Goal: Task Accomplishment & Management: Complete application form

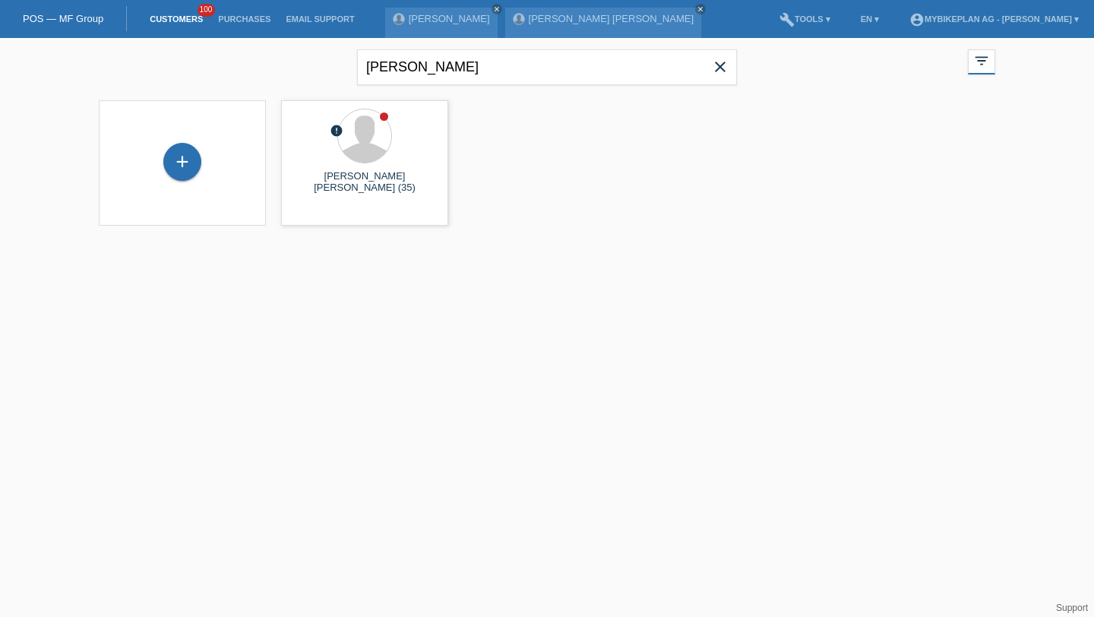
click at [721, 70] on icon "close" at bounding box center [720, 67] width 18 height 18
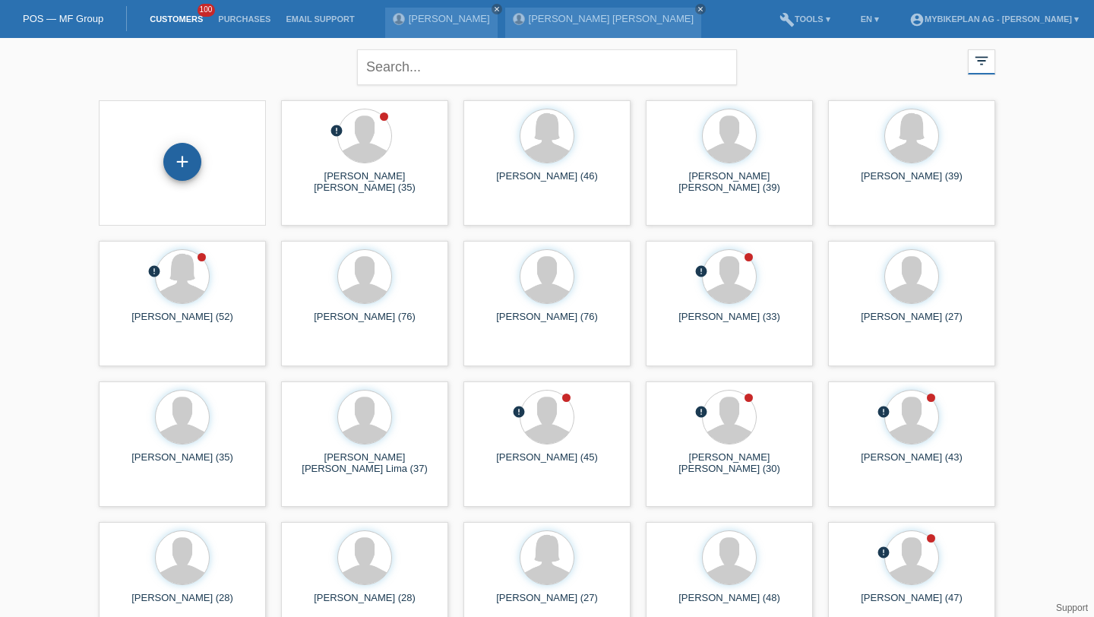
click at [196, 161] on div "+" at bounding box center [182, 162] width 38 height 38
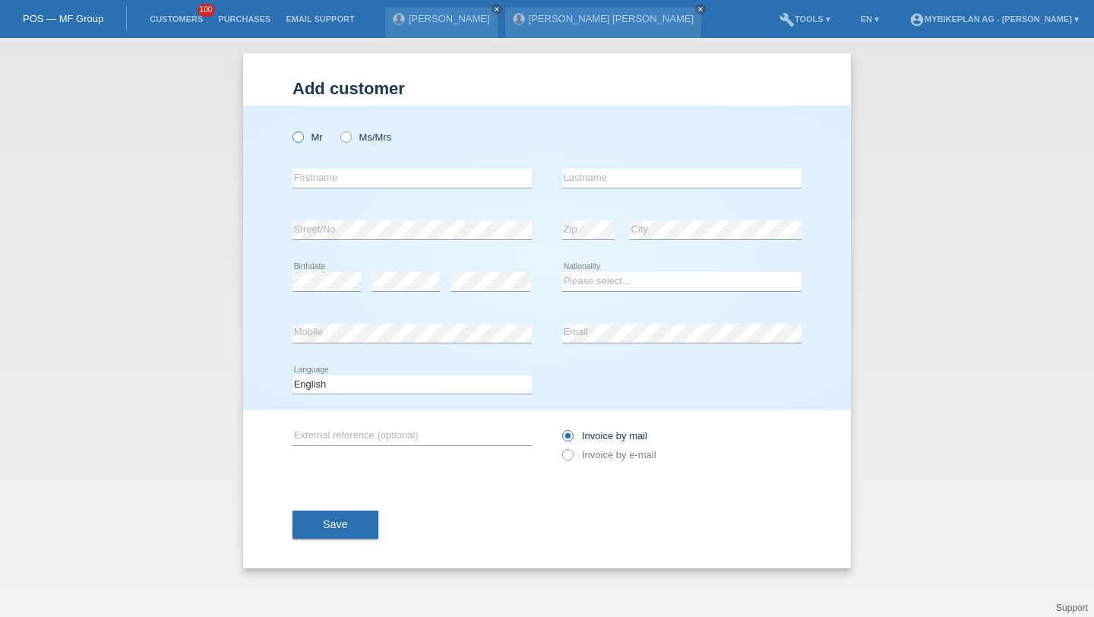
click at [290, 129] on icon at bounding box center [290, 129] width 0 height 0
click at [297, 137] on input "Mr" at bounding box center [297, 136] width 10 height 10
radio input "true"
click at [326, 180] on input "text" at bounding box center [411, 178] width 239 height 19
type input "Luka"
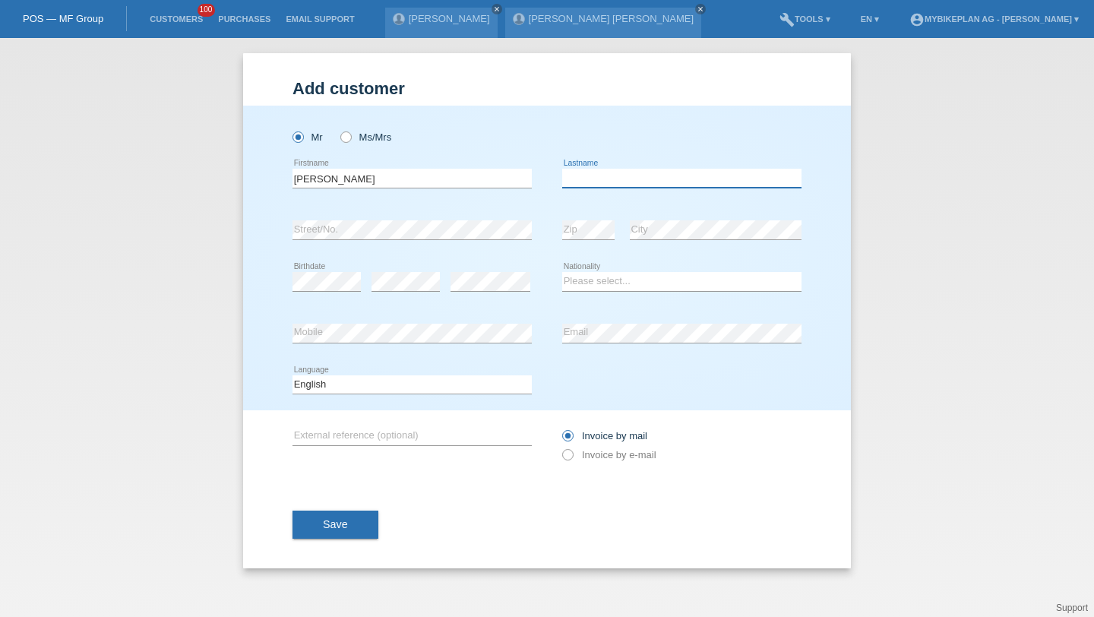
paste input "Stefanovic"
type input "Stefanovic"
click at [602, 279] on select "Please select... Switzerland Austria Germany Liechtenstein ------------ Afghani…" at bounding box center [681, 281] width 239 height 18
select select "CH"
click at [441, 322] on div "error Mobile" at bounding box center [411, 334] width 239 height 52
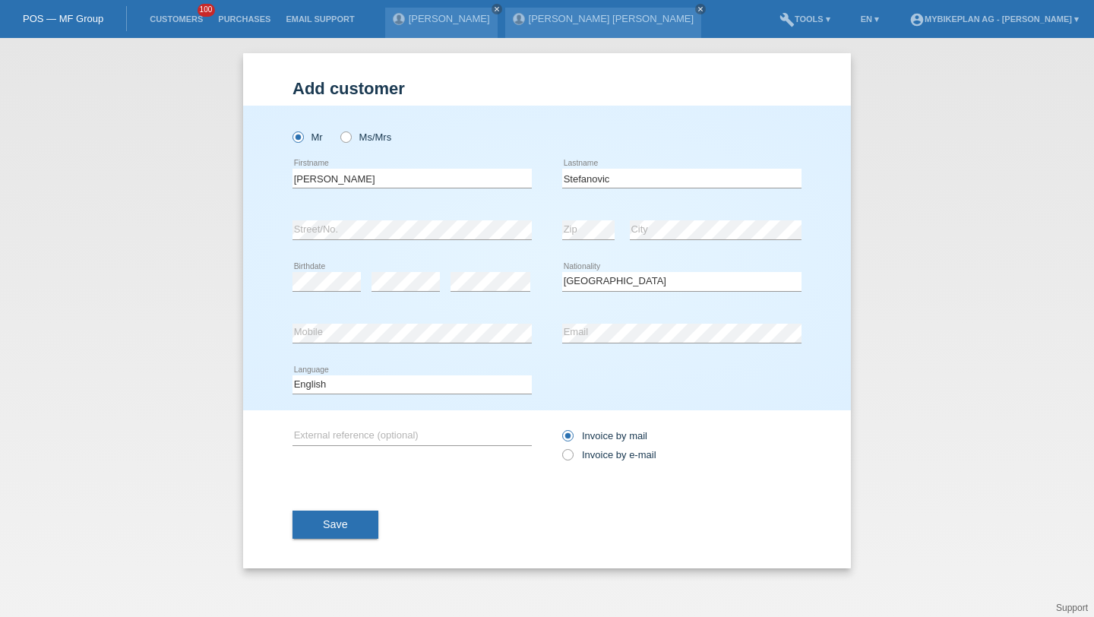
click at [447, 394] on icon at bounding box center [411, 394] width 239 height 1
click at [439, 386] on select "Deutsch Français Italiano English" at bounding box center [411, 384] width 239 height 18
select select "de"
click at [577, 446] on div "Invoice by mail Invoice by e-mail" at bounding box center [681, 445] width 239 height 38
click at [577, 454] on label "Invoice by e-mail" at bounding box center [609, 454] width 94 height 11
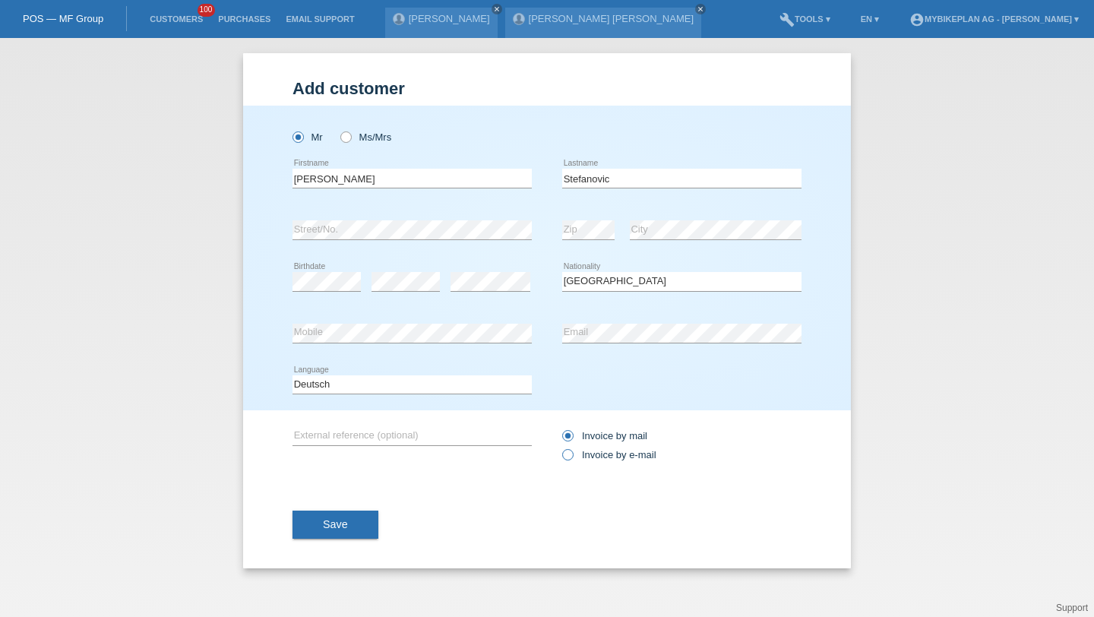
click at [572, 454] on input "Invoice by e-mail" at bounding box center [567, 458] width 10 height 19
radio input "true"
click at [324, 530] on span "Save" at bounding box center [335, 524] width 25 height 12
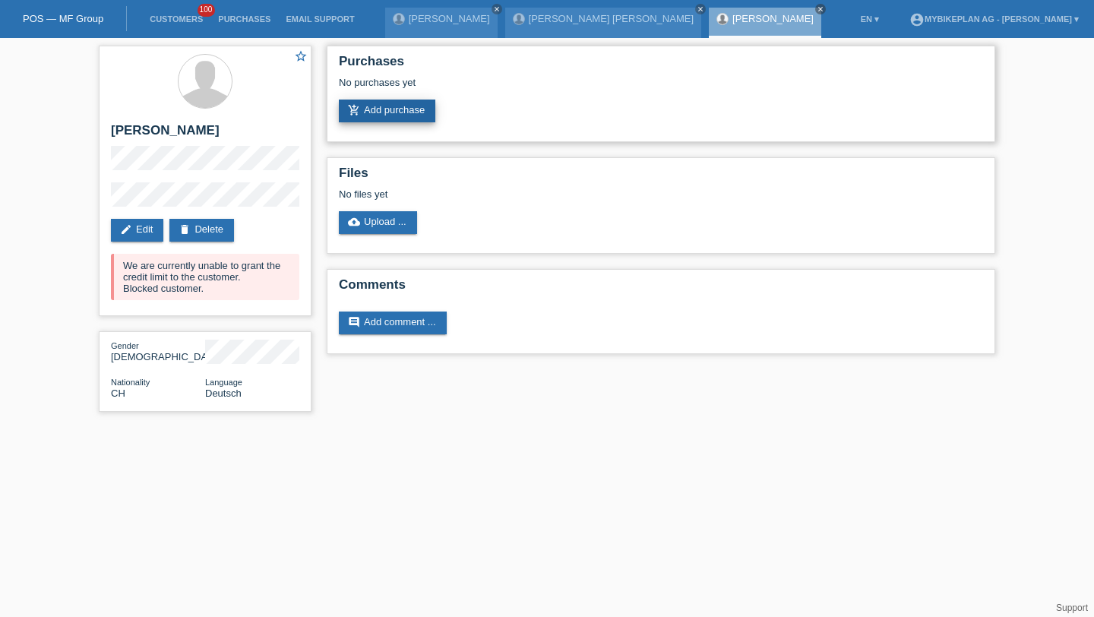
click at [417, 108] on link "add_shopping_cart Add purchase" at bounding box center [387, 111] width 96 height 23
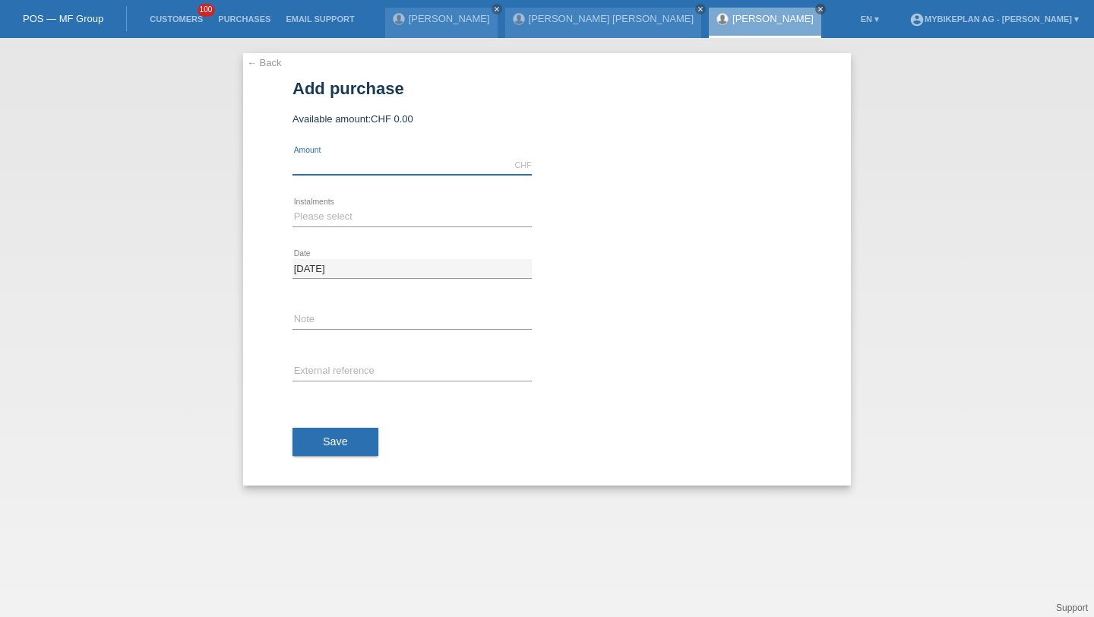
click at [419, 161] on input "text" at bounding box center [411, 165] width 239 height 19
click at [168, 19] on link "Customers" at bounding box center [176, 18] width 68 height 9
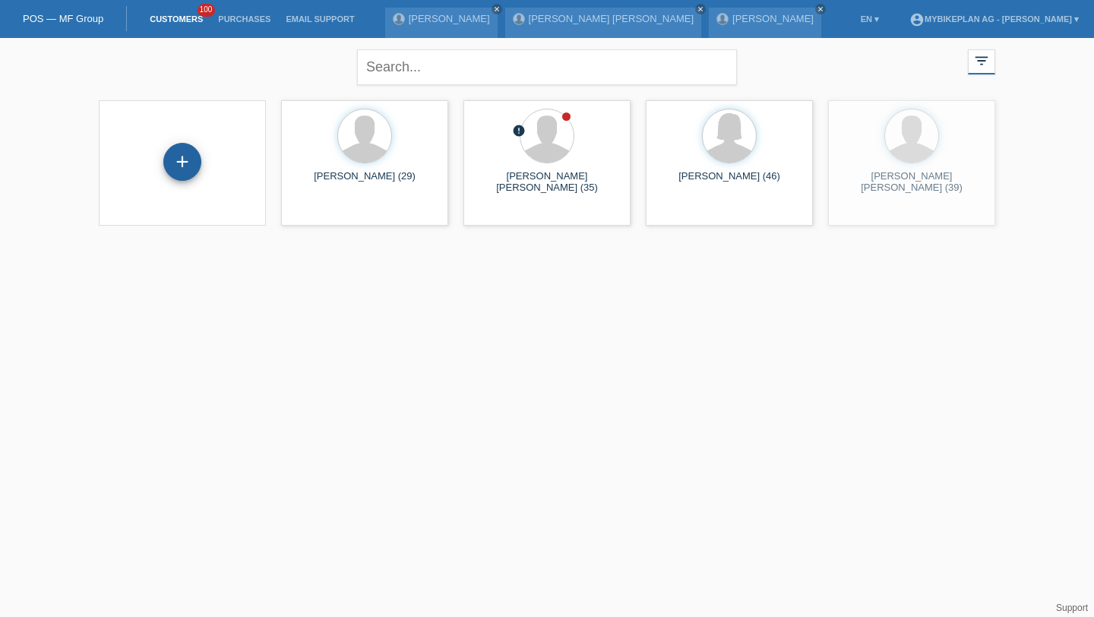
click at [182, 163] on div "+" at bounding box center [182, 162] width 38 height 38
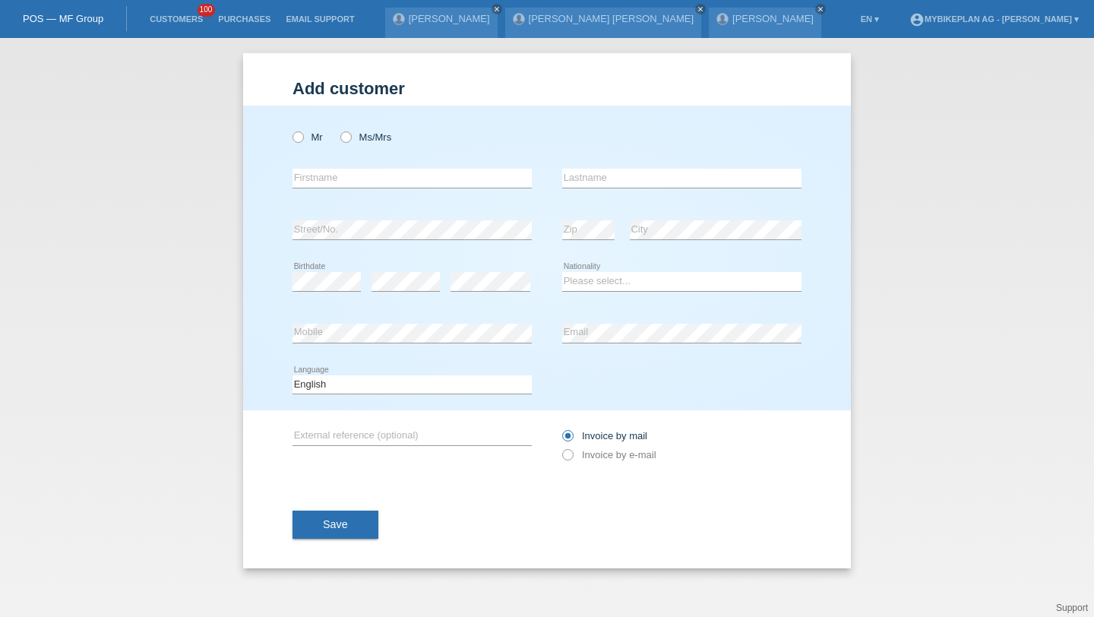
click at [308, 148] on div "Mr Ms/Mrs" at bounding box center [411, 137] width 239 height 31
click at [308, 127] on div "Mr Ms/Mrs" at bounding box center [411, 137] width 239 height 31
click at [308, 133] on label "Mr" at bounding box center [307, 136] width 30 height 11
click at [302, 133] on input "Mr" at bounding box center [297, 136] width 10 height 10
radio input "true"
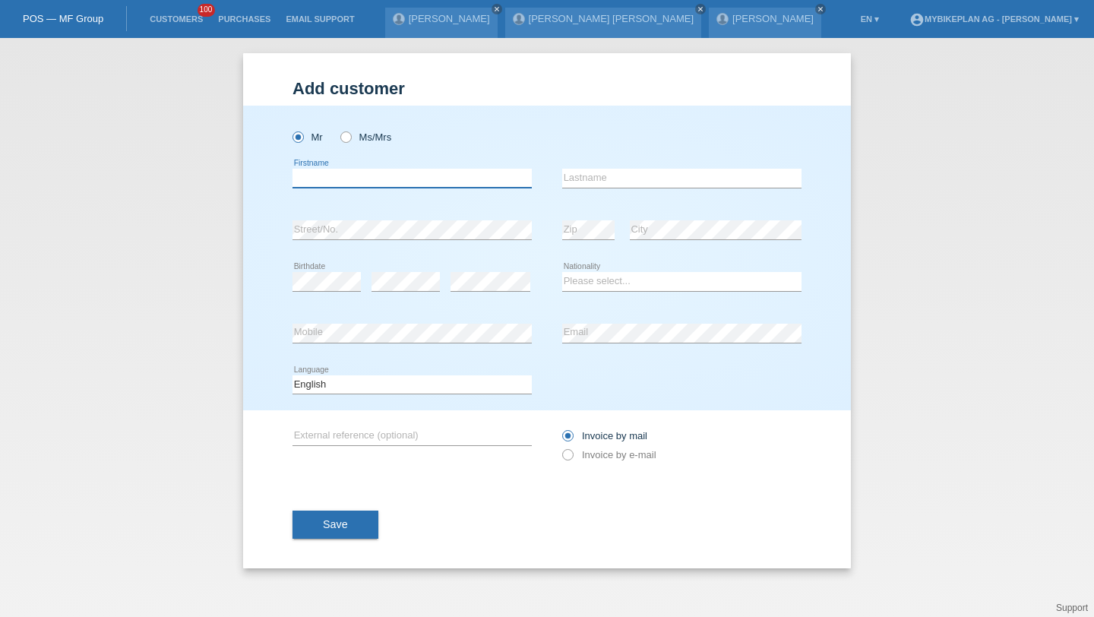
click at [324, 185] on input "text" at bounding box center [411, 178] width 239 height 19
type input "Mesut"
type input "Yildrim"
click at [488, 271] on div "error" at bounding box center [490, 282] width 80 height 52
click at [602, 280] on select "Please select... Switzerland Austria Germany Liechtenstein ------------ Afghani…" at bounding box center [681, 281] width 239 height 18
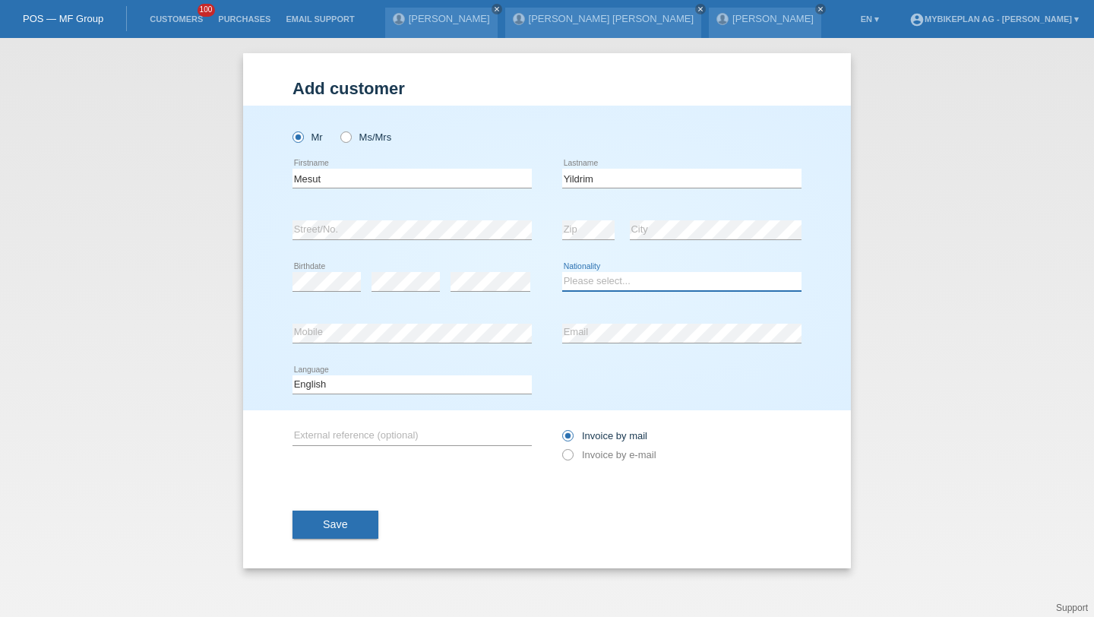
select select "TR"
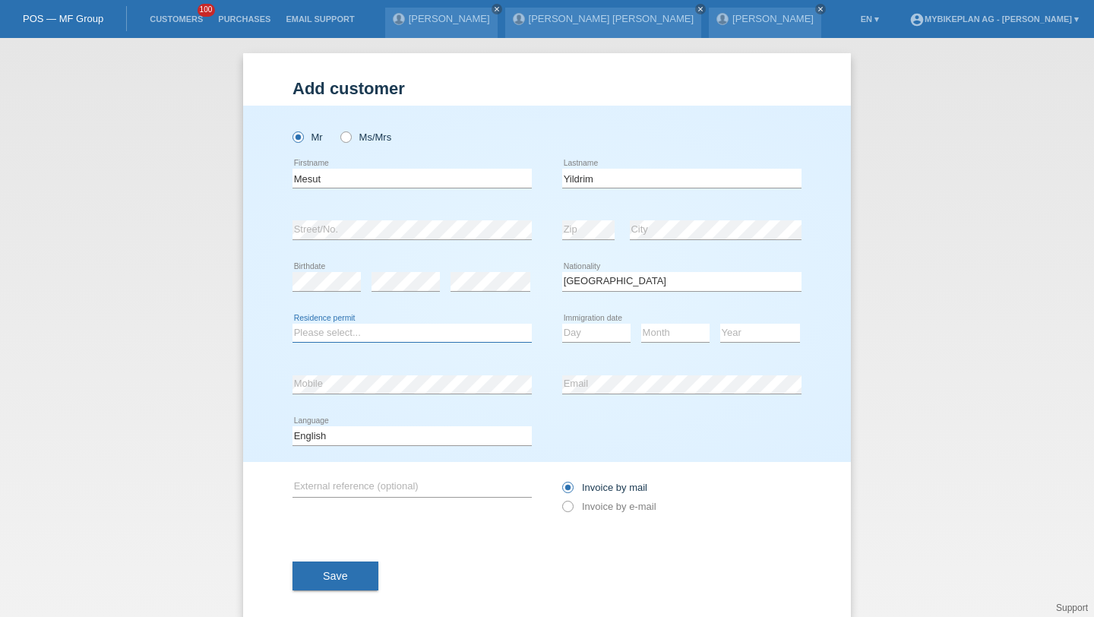
click at [438, 340] on select "Please select... C B B - Refugee status Other" at bounding box center [411, 333] width 239 height 18
select select "C"
click at [593, 326] on select "Day 01 02 03 04 05 06 07 08 09 10 11" at bounding box center [596, 333] width 68 height 18
select select "24"
click at [643, 340] on select "Month 01 02 03 04 05 06 07 08 09 10 11" at bounding box center [675, 333] width 68 height 18
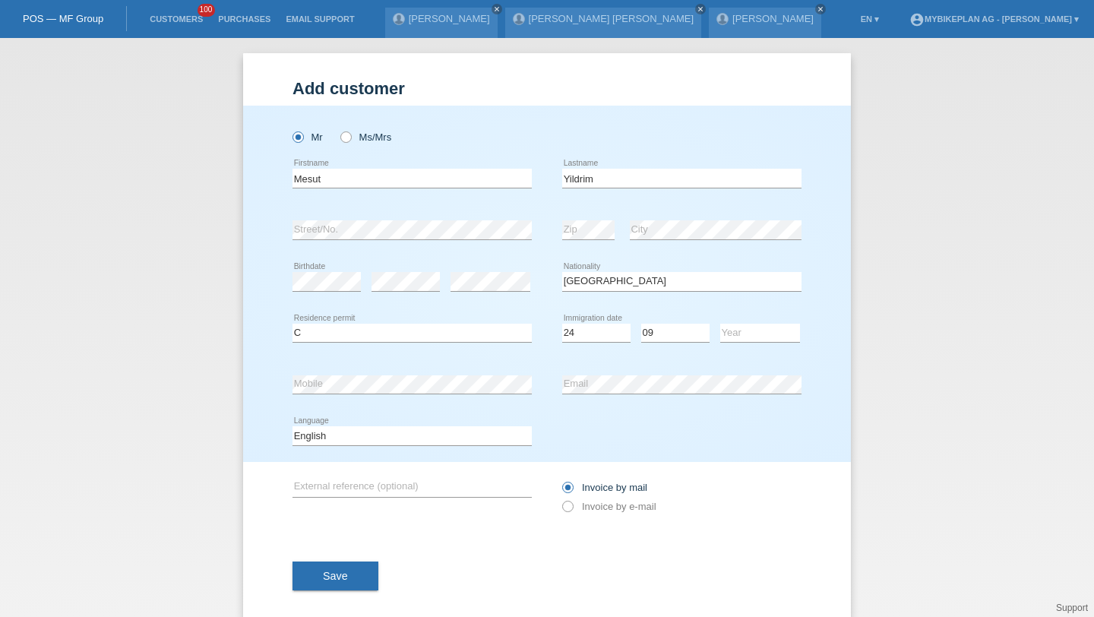
click at [682, 343] on icon at bounding box center [675, 342] width 68 height 1
click at [674, 326] on select "Month 01 02 03 04 05 06 07 08 09 10 11" at bounding box center [675, 333] width 68 height 18
select select "08"
drag, startPoint x: 674, startPoint y: 326, endPoint x: 737, endPoint y: 338, distance: 64.2
click at [737, 338] on select "Year 2025 2024 2023 2022 2021 2020 2019 2018 2017 2016 2015 2014 2013 2012 2011…" at bounding box center [760, 333] width 80 height 18
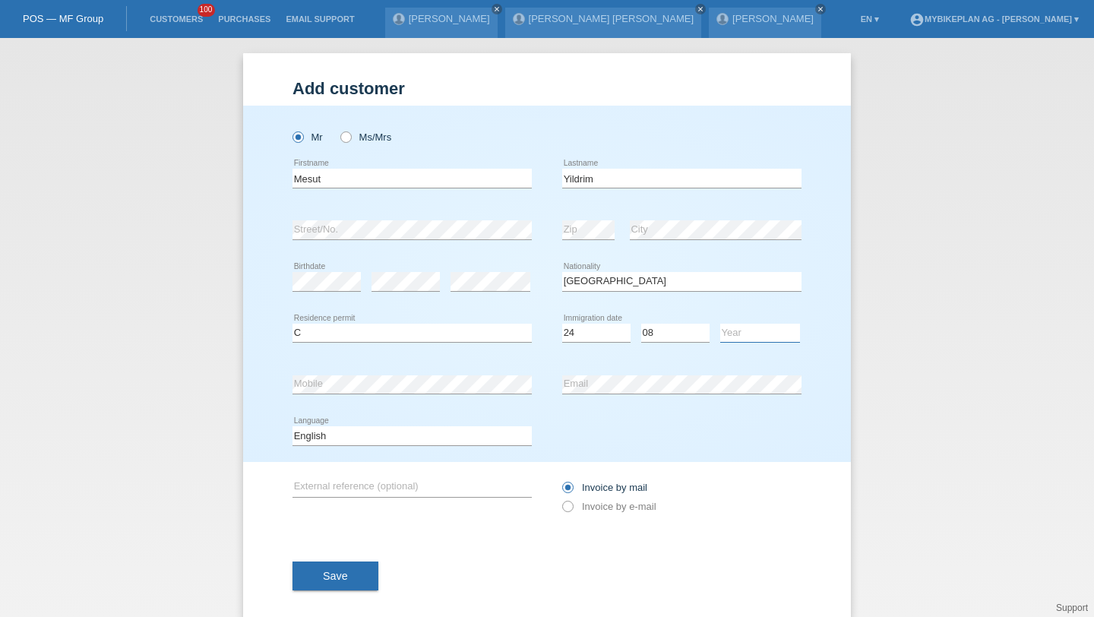
select select "1995"
click at [668, 396] on div "error Email" at bounding box center [681, 385] width 239 height 52
click at [495, 436] on select "Deutsch Français Italiano English" at bounding box center [411, 435] width 239 height 18
select select "de"
click at [586, 509] on label "Invoice by e-mail" at bounding box center [609, 506] width 94 height 11
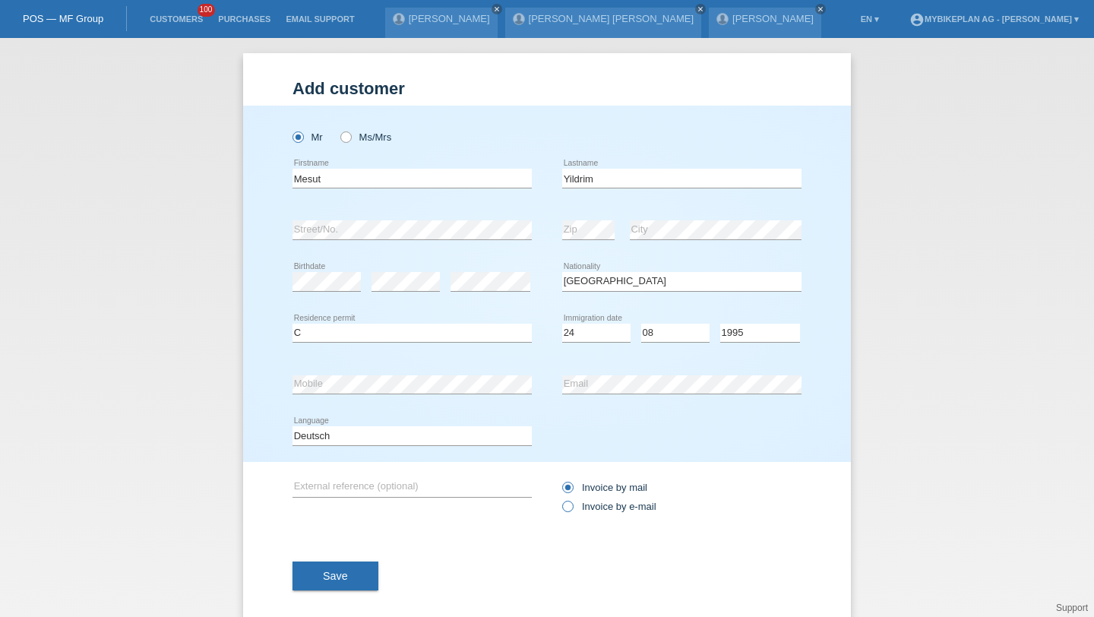
click at [572, 509] on input "Invoice by e-mail" at bounding box center [567, 510] width 10 height 19
radio input "true"
click at [364, 578] on button "Save" at bounding box center [335, 575] width 86 height 29
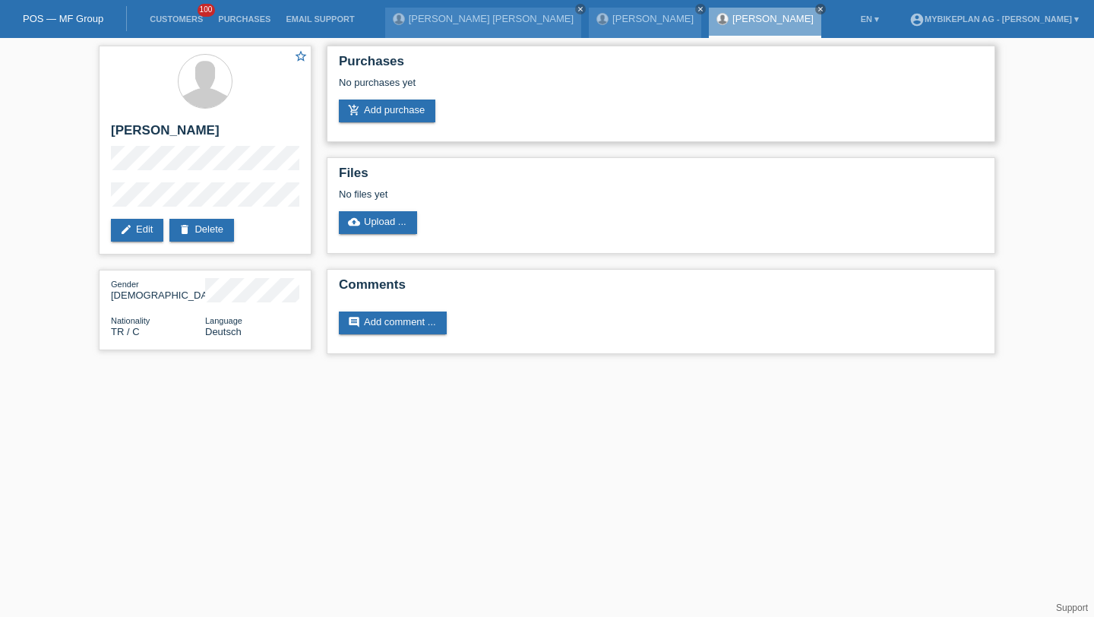
click at [402, 128] on div "Purchases No purchases yet add_shopping_cart Add purchase" at bounding box center [661, 94] width 669 height 96
click at [406, 115] on link "add_shopping_cart Add purchase" at bounding box center [387, 111] width 96 height 23
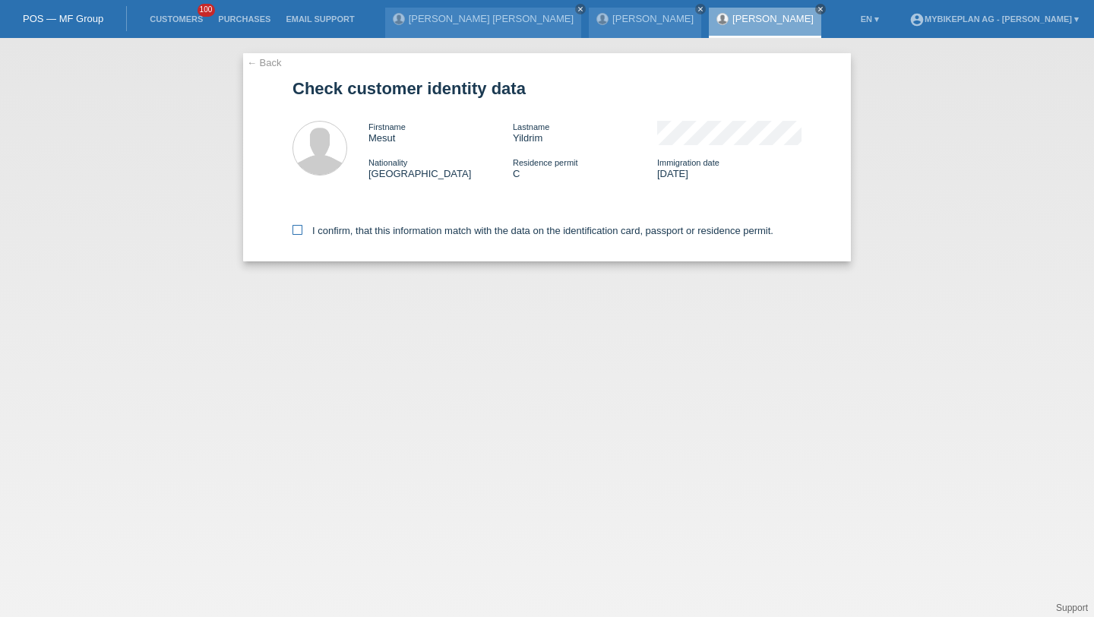
click at [580, 229] on label "I confirm, that this information match with the data on the identification card…" at bounding box center [532, 230] width 481 height 11
click at [302, 229] on input "I confirm, that this information match with the data on the identification card…" at bounding box center [297, 230] width 10 height 10
checkbox input "true"
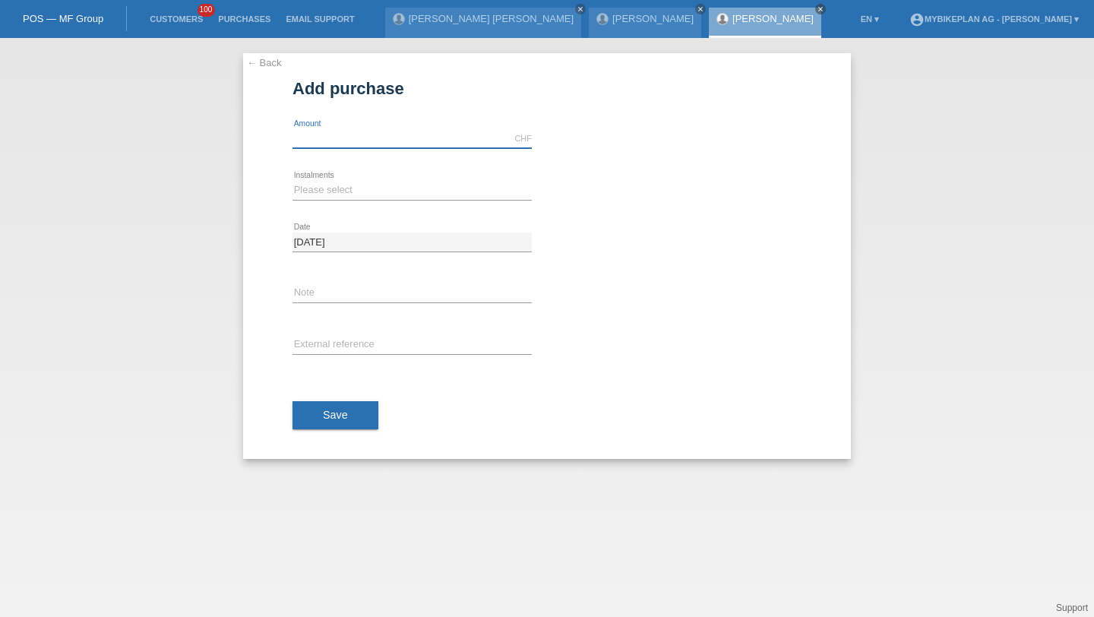
click at [343, 141] on input "text" at bounding box center [411, 138] width 239 height 19
type input "2149.00"
click at [333, 209] on div "Please select 6 instalments 12 instalments 18 instalments 24 instalments 36 ins…" at bounding box center [411, 191] width 239 height 52
click at [339, 201] on div "Please select 6 instalments 12 instalments 18 instalments 24 instalments 36 ins…" at bounding box center [411, 191] width 239 height 52
click at [357, 191] on select "Please select 6 instalments 12 instalments 18 instalments 24 instalments 36 ins…" at bounding box center [411, 190] width 239 height 18
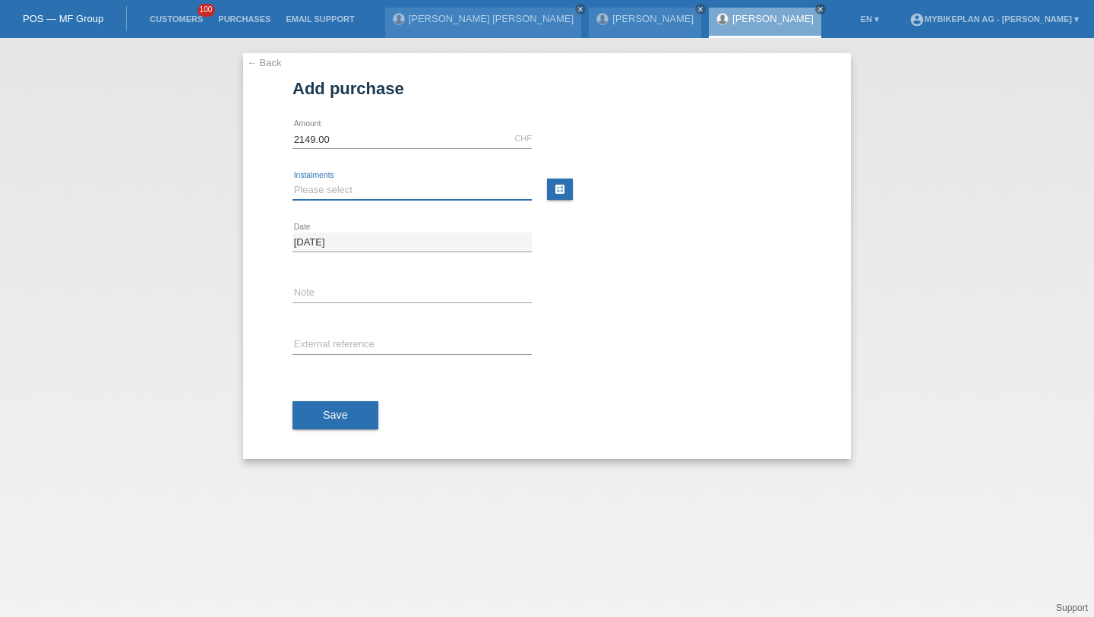
select select "486"
click at [354, 348] on input "text" at bounding box center [411, 345] width 239 height 19
paste input "42347580195"
type input "42347580195"
click at [342, 418] on span "Save" at bounding box center [335, 415] width 25 height 12
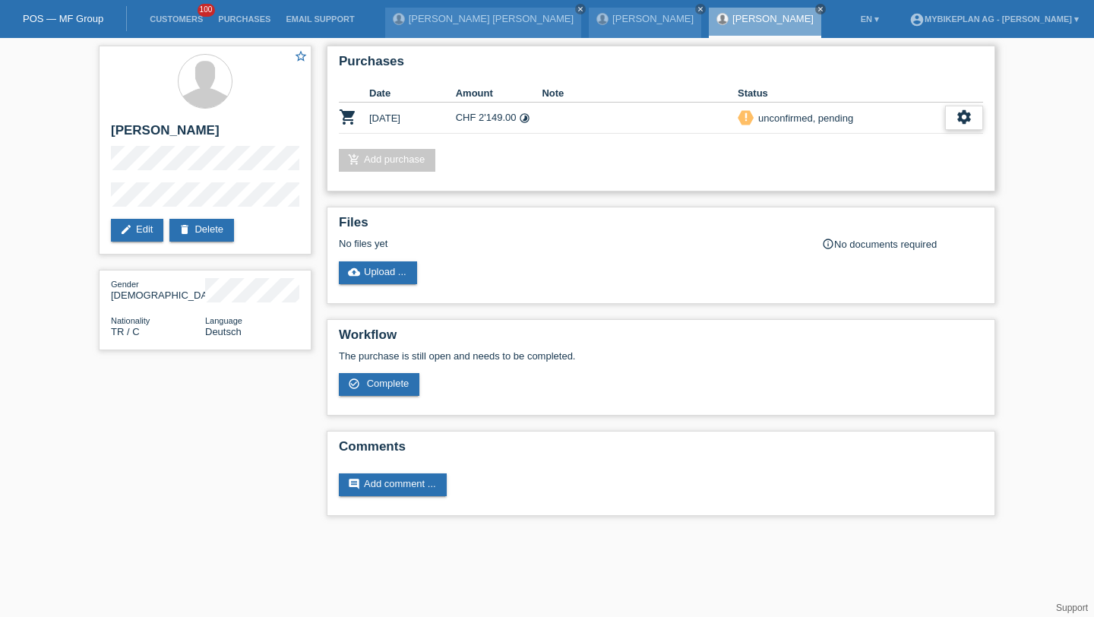
click at [982, 115] on div "settings" at bounding box center [964, 118] width 38 height 24
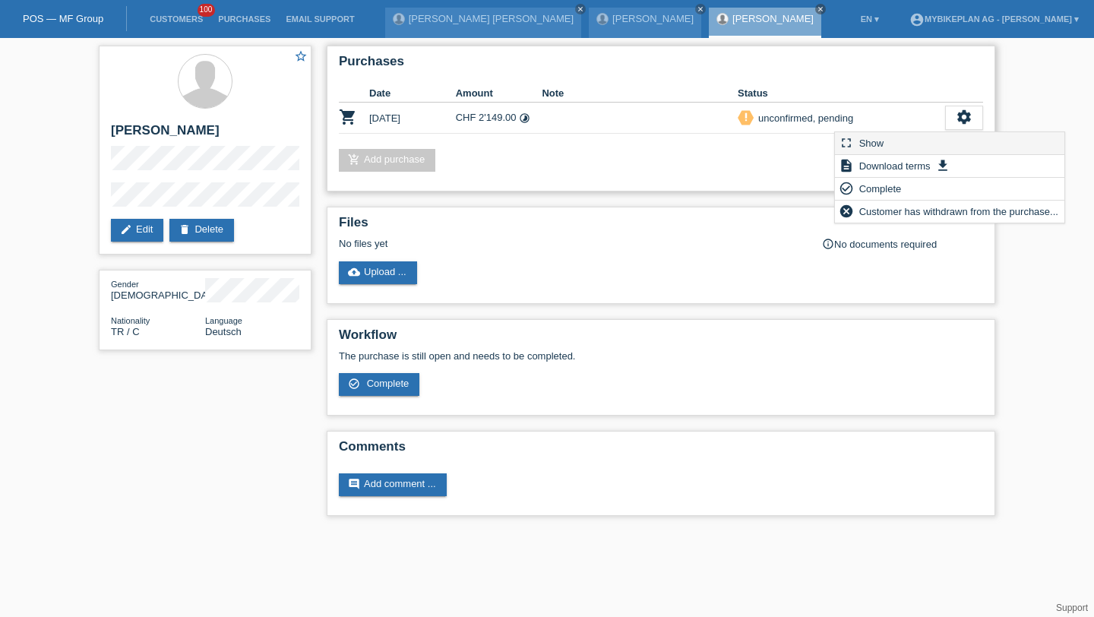
click at [931, 134] on div "fullscreen Show" at bounding box center [949, 143] width 229 height 23
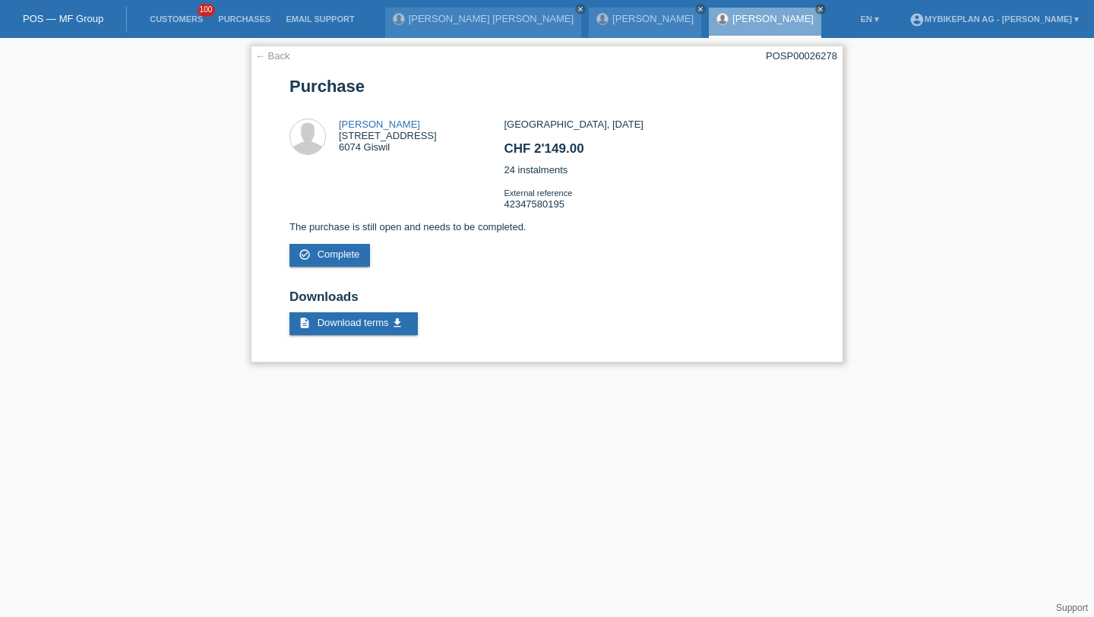
click at [808, 46] on div "← Back POSP00026278 [GEOGRAPHIC_DATA] [PERSON_NAME] [STREET_ADDRESS] CHF 2'149.…" at bounding box center [547, 204] width 593 height 317
click at [808, 49] on div "← Back POSP00026278 [GEOGRAPHIC_DATA] [PERSON_NAME] [STREET_ADDRESS] CHF 2'149.…" at bounding box center [547, 204] width 593 height 317
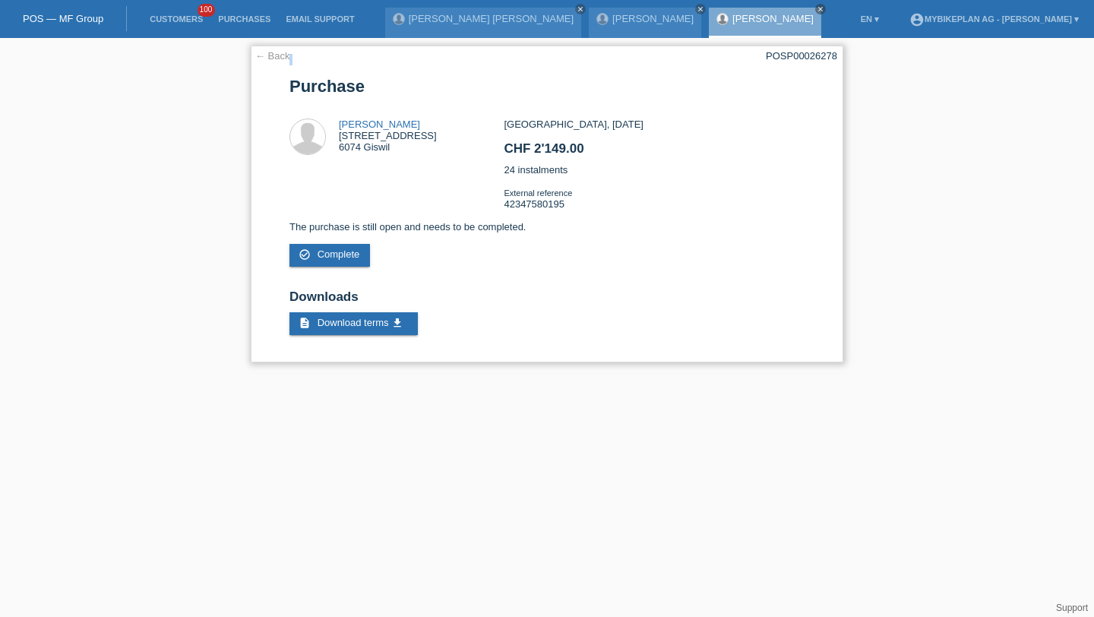
click at [808, 50] on div "POSP00026278" at bounding box center [801, 55] width 71 height 11
click at [188, 23] on link "Customers" at bounding box center [176, 18] width 68 height 9
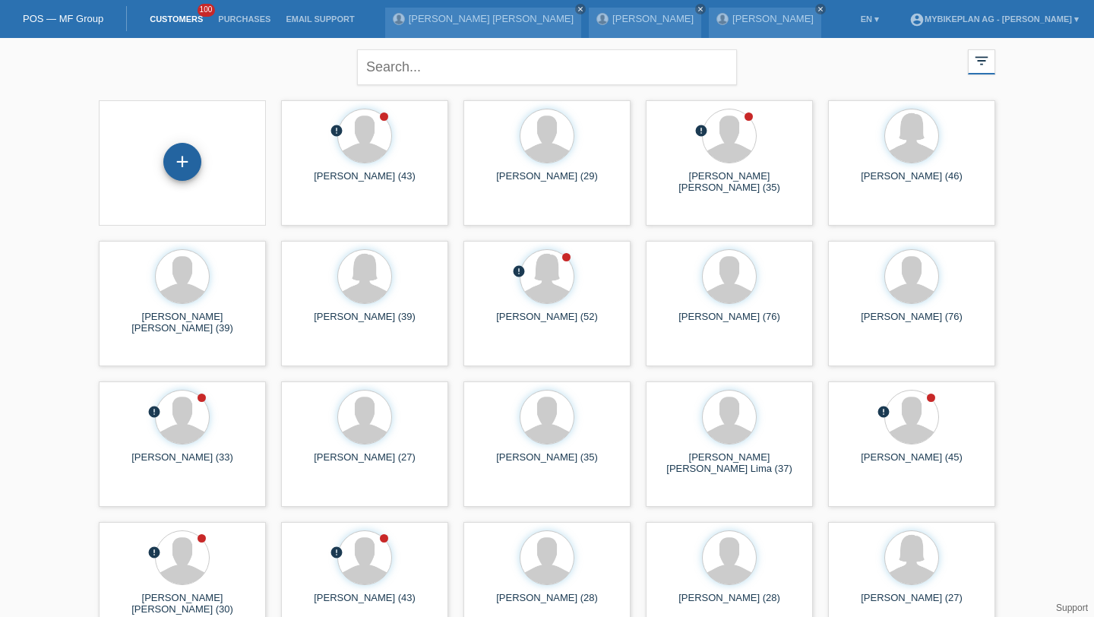
click at [190, 151] on div "+" at bounding box center [182, 162] width 36 height 26
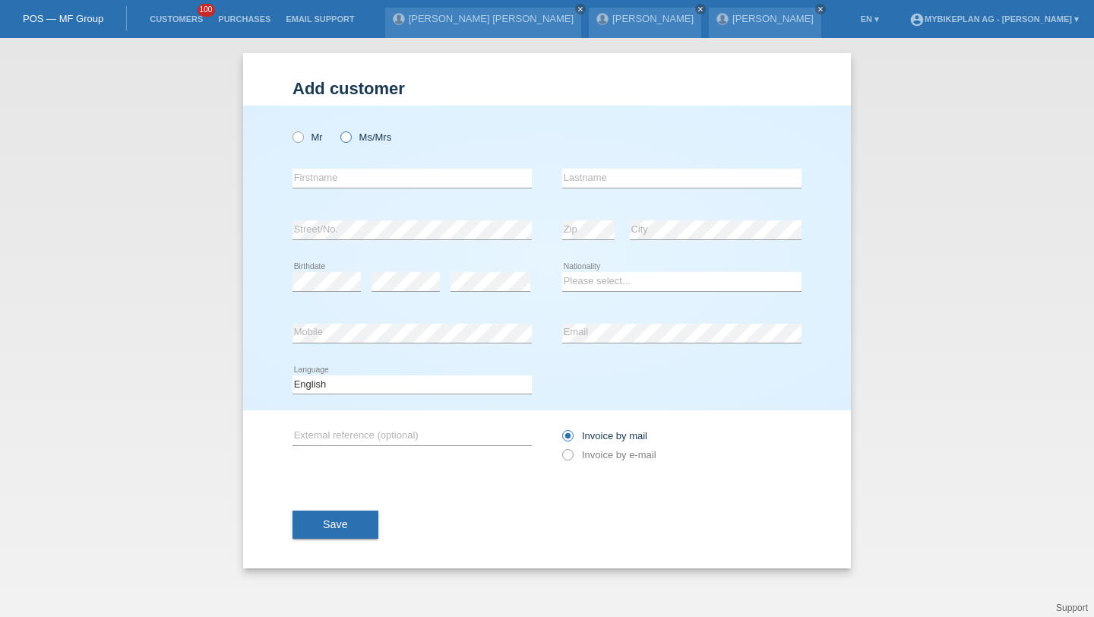
click at [338, 129] on icon at bounding box center [338, 129] width 0 height 0
click at [350, 137] on input "Ms/Mrs" at bounding box center [345, 136] width 10 height 10
radio input "true"
click at [343, 180] on input "text" at bounding box center [411, 178] width 239 height 19
type input "[PERSON_NAME]"
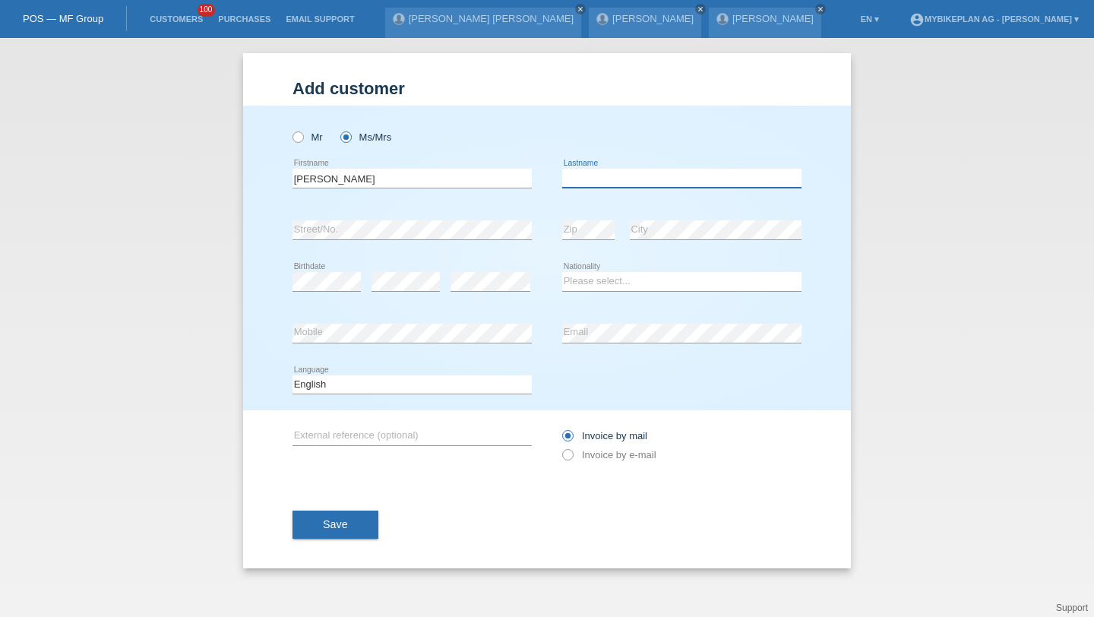
type input "S"
type input "Dysli"
click at [312, 265] on div "error Birthdate" at bounding box center [326, 282] width 68 height 52
click at [312, 268] on div "error Birthdate" at bounding box center [326, 282] width 68 height 52
click at [466, 296] on div "error" at bounding box center [490, 282] width 80 height 52
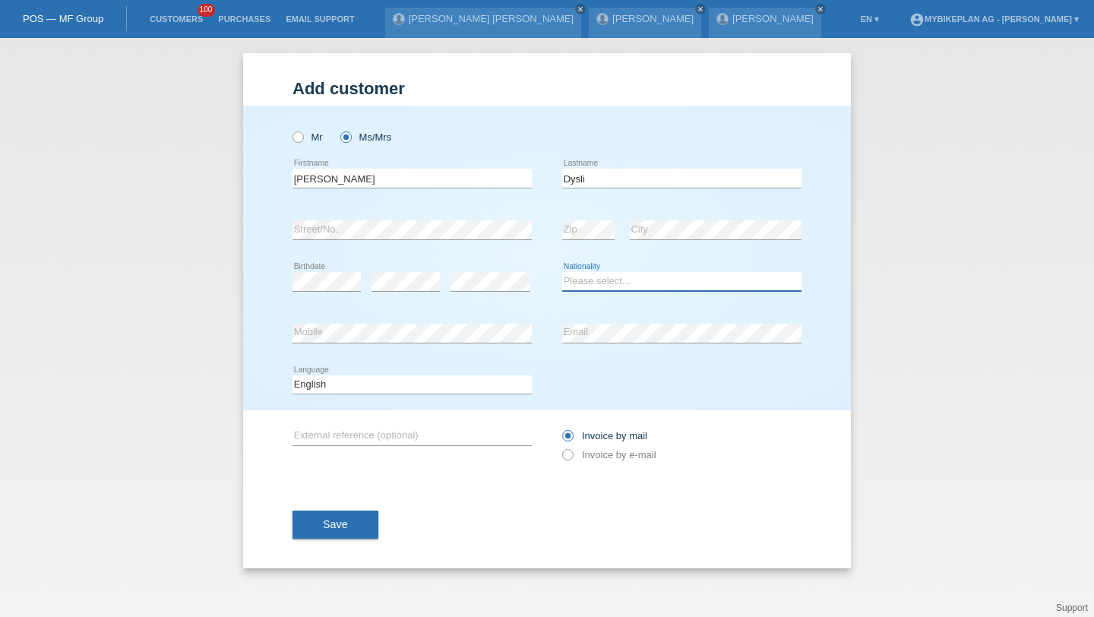
click at [615, 283] on select "Please select... [GEOGRAPHIC_DATA] [GEOGRAPHIC_DATA] [GEOGRAPHIC_DATA] [GEOGRAP…" at bounding box center [681, 281] width 239 height 18
select select "CH"
click at [452, 390] on select "Deutsch Français Italiano English" at bounding box center [411, 384] width 239 height 18
select select "de"
click at [574, 454] on label "Invoice by e-mail" at bounding box center [609, 454] width 94 height 11
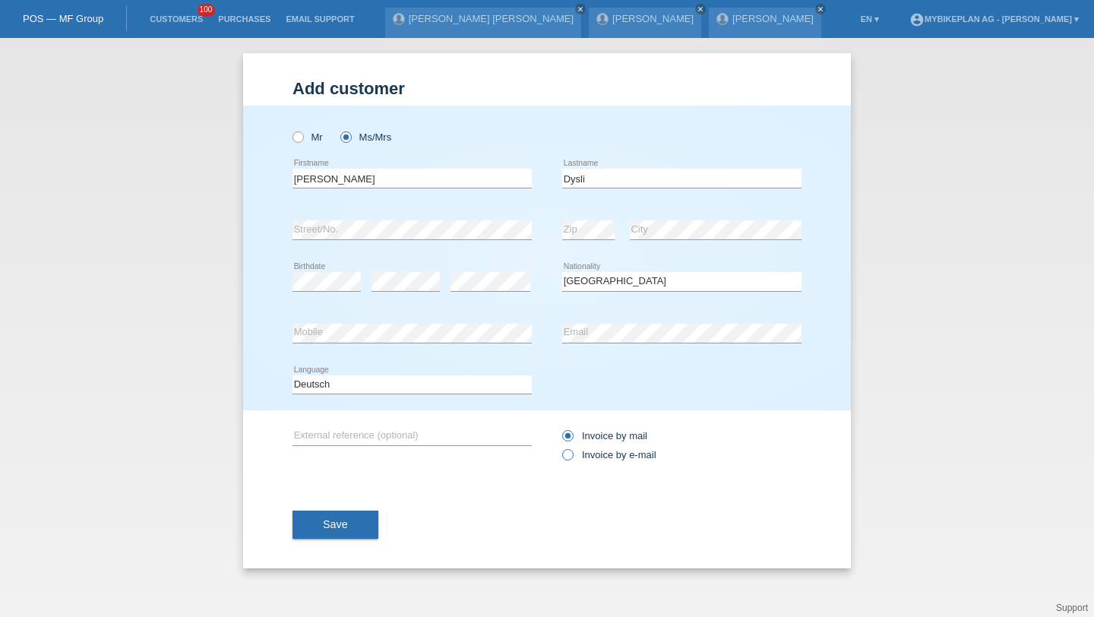
click at [572, 454] on input "Invoice by e-mail" at bounding box center [567, 458] width 10 height 19
radio input "true"
click at [366, 511] on div "Save" at bounding box center [546, 525] width 509 height 88
click at [365, 511] on div "Save" at bounding box center [546, 525] width 509 height 88
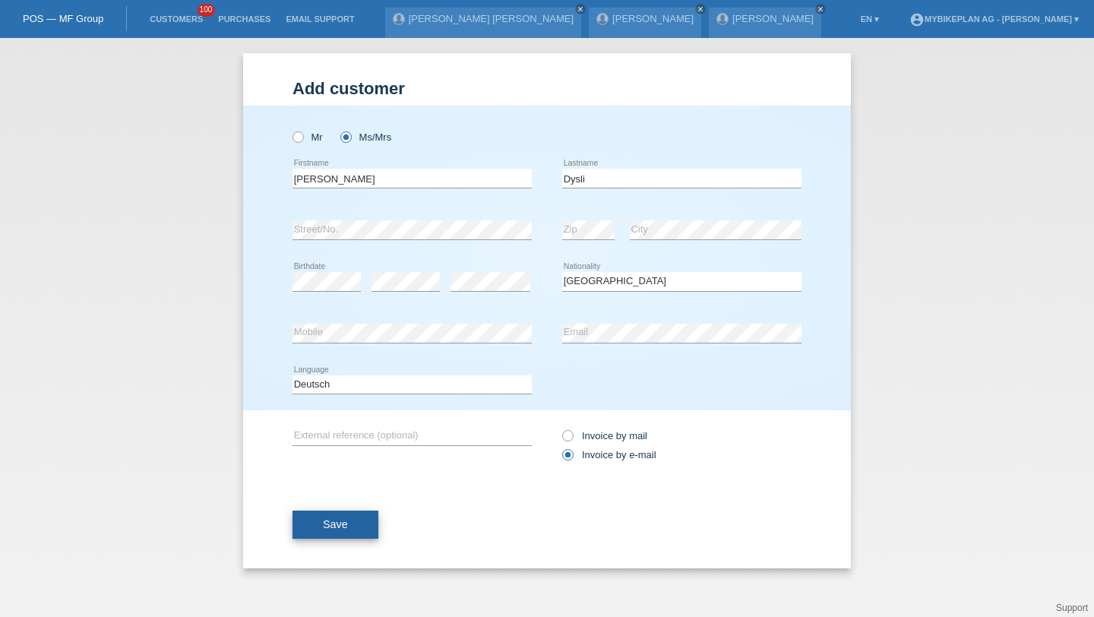
click at [365, 520] on button "Save" at bounding box center [335, 524] width 86 height 29
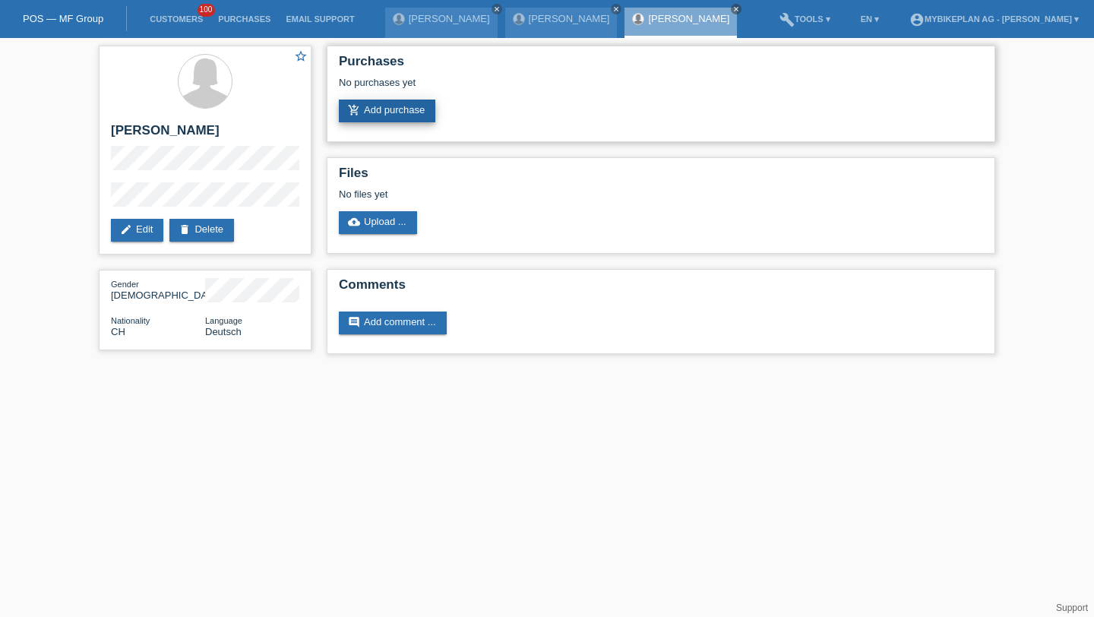
click at [435, 107] on link "add_shopping_cart Add purchase" at bounding box center [387, 111] width 96 height 23
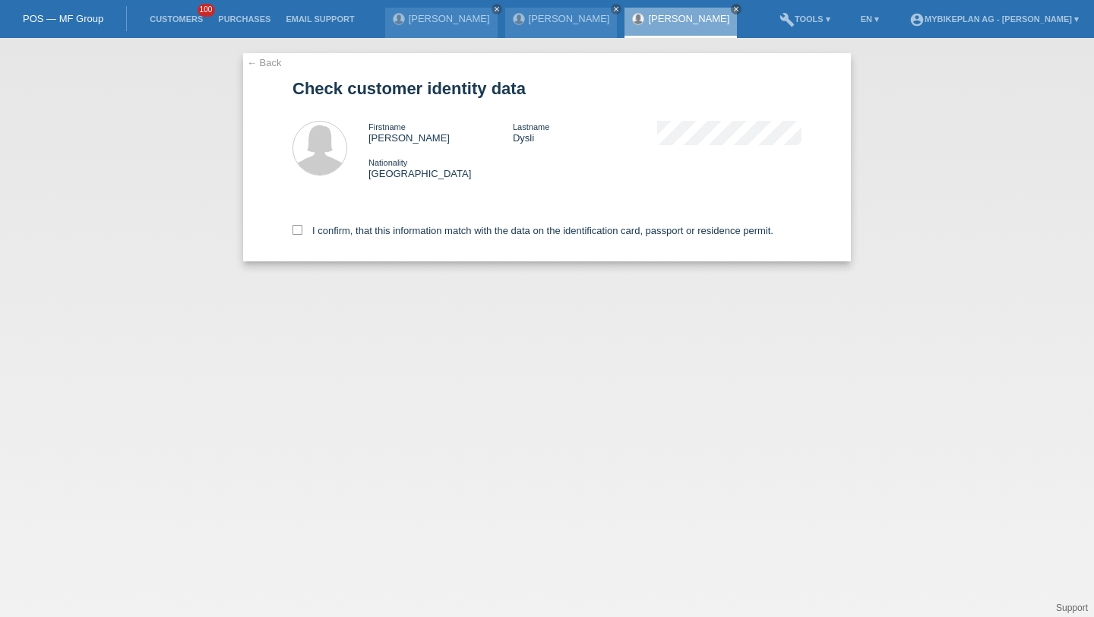
click at [400, 226] on div "I confirm, that this information match with the data on the identification card…" at bounding box center [546, 227] width 509 height 67
click at [400, 235] on label "I confirm, that this information match with the data on the identification card…" at bounding box center [532, 230] width 481 height 11
click at [302, 235] on input "I confirm, that this information match with the data on the identification card…" at bounding box center [297, 230] width 10 height 10
checkbox input "true"
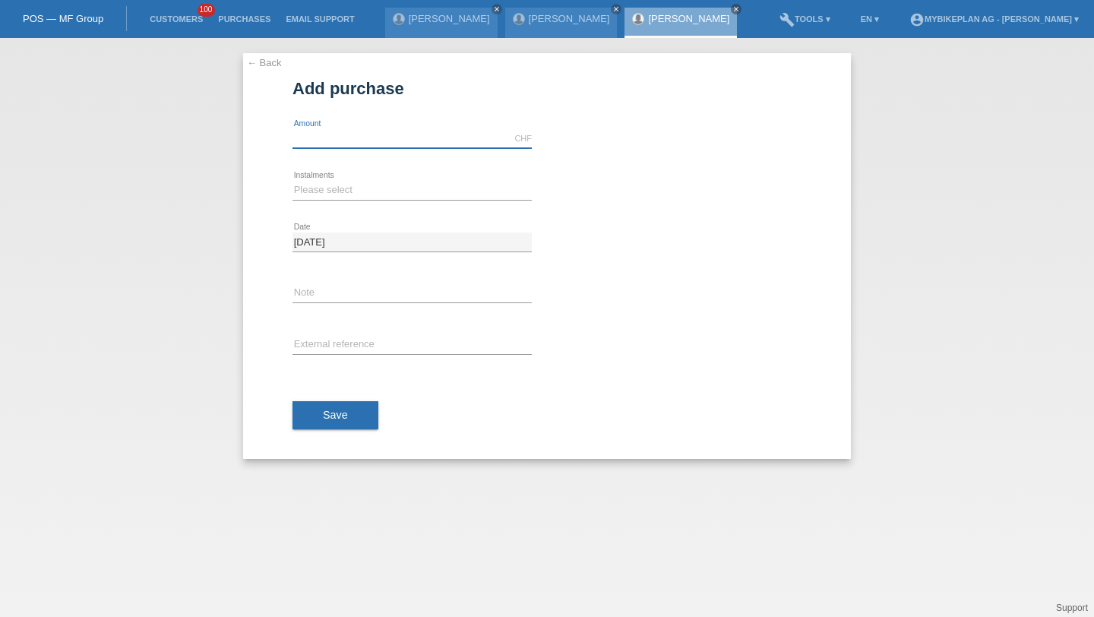
click at [375, 138] on input "text" at bounding box center [411, 138] width 239 height 19
type input "4490.00"
click at [340, 197] on select "Please select 6 instalments 12 instalments 18 instalments 24 instalments 36 ins…" at bounding box center [411, 190] width 239 height 18
select select "487"
click at [335, 336] on input "text" at bounding box center [411, 345] width 239 height 19
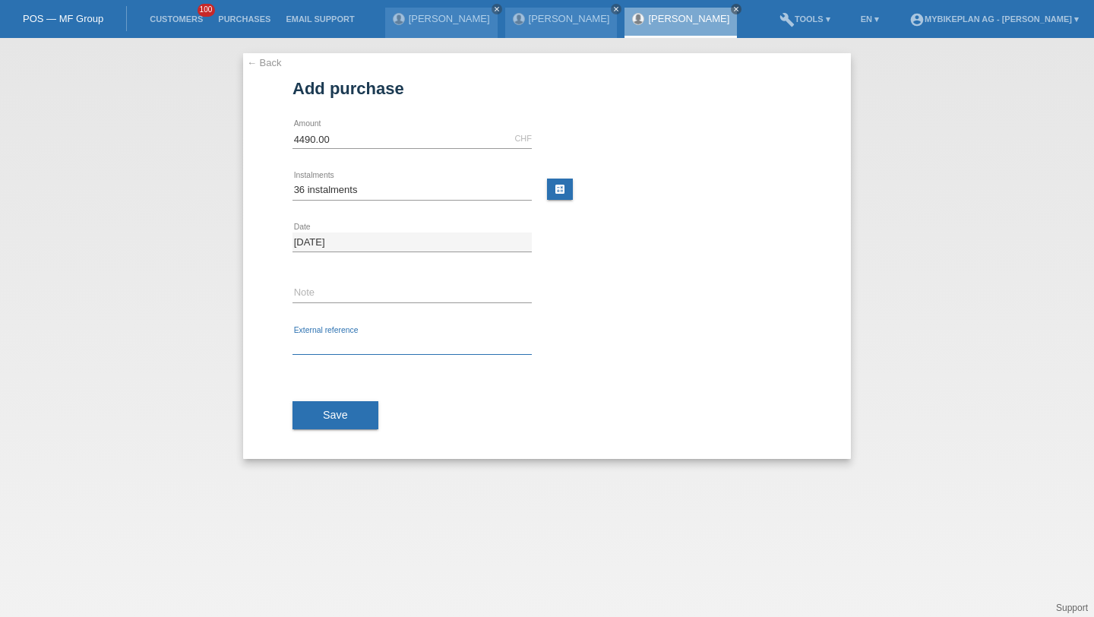
paste input "42347580198"
type input "42347580198"
click at [337, 408] on button "Save" at bounding box center [335, 415] width 86 height 29
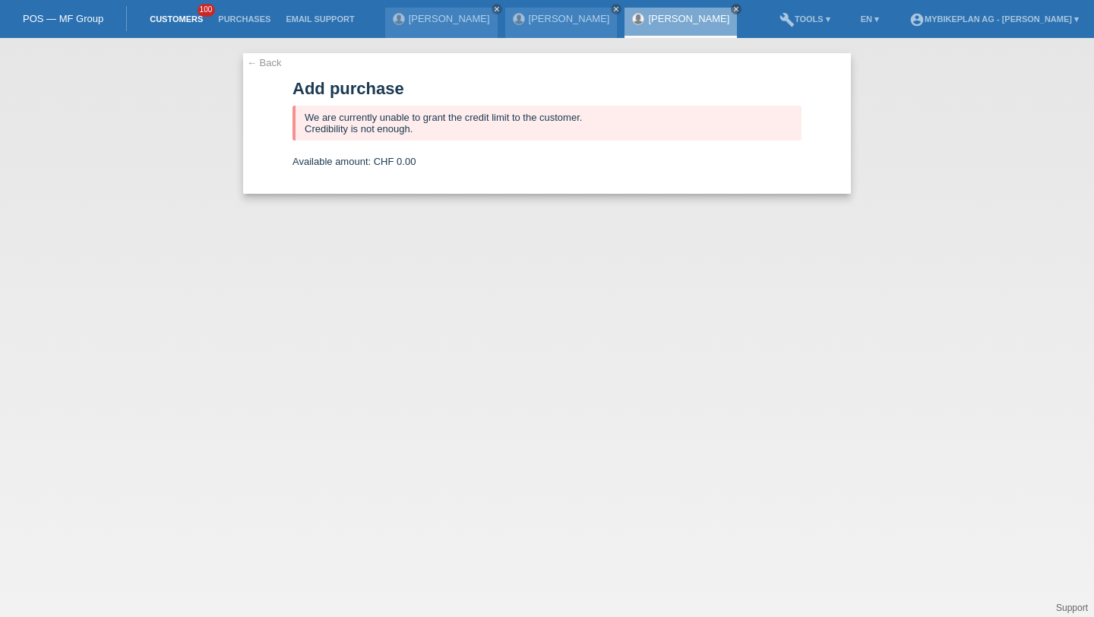
click at [185, 16] on link "Customers" at bounding box center [176, 18] width 68 height 9
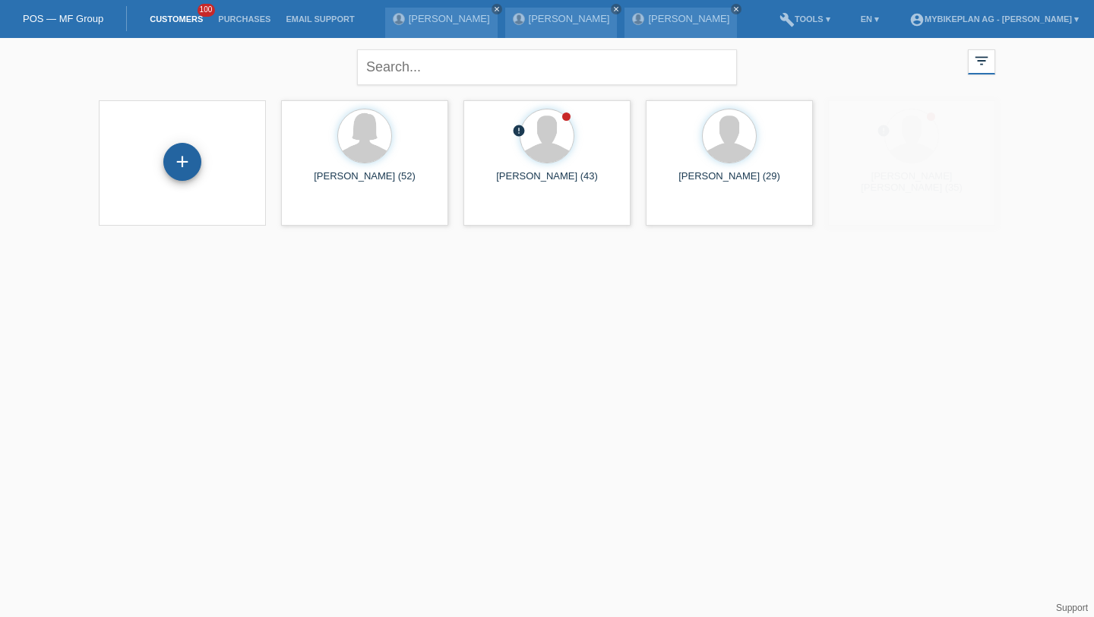
click at [188, 161] on div "+" at bounding box center [182, 162] width 38 height 38
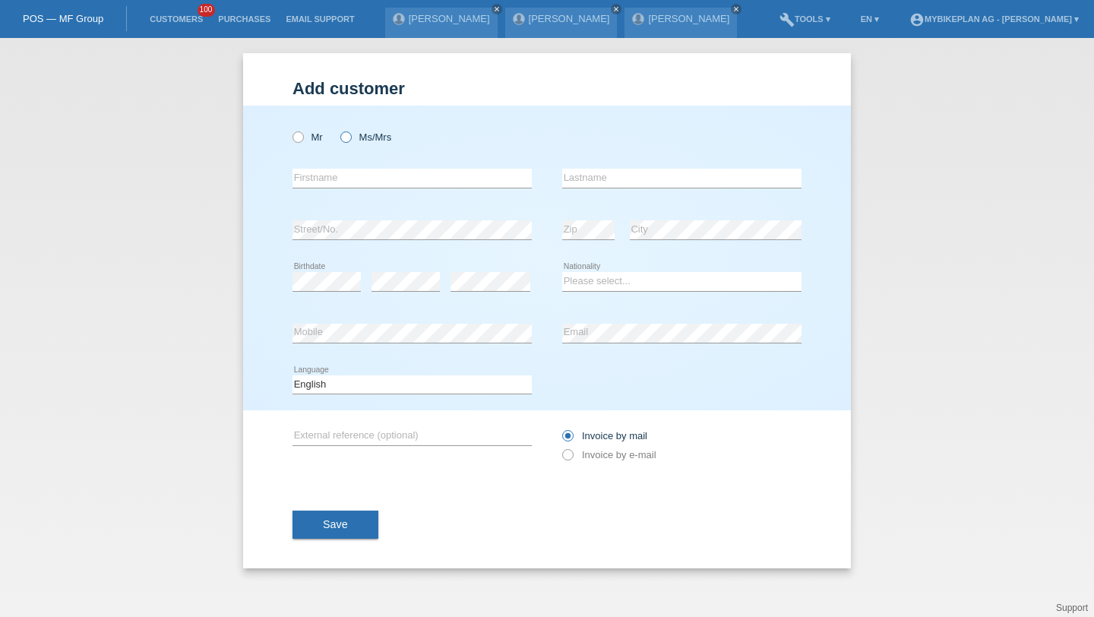
click at [362, 134] on label "Ms/Mrs" at bounding box center [365, 136] width 51 height 11
click at [350, 134] on input "Ms/Mrs" at bounding box center [345, 136] width 10 height 10
radio input "true"
click at [363, 172] on input "text" at bounding box center [411, 178] width 239 height 19
type input "[PERSON_NAME]"
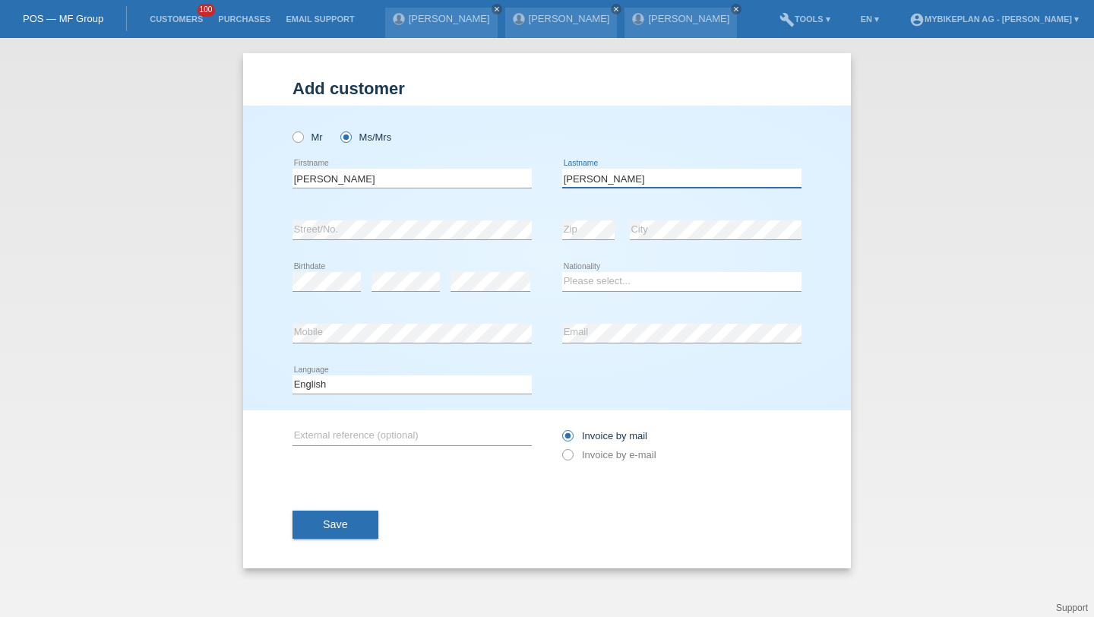
type input "[PERSON_NAME]"
click at [598, 278] on select "Please select... [GEOGRAPHIC_DATA] [GEOGRAPHIC_DATA] [GEOGRAPHIC_DATA] [GEOGRAP…" at bounding box center [681, 281] width 239 height 18
select select "CH"
click at [613, 344] on div "error Email" at bounding box center [681, 334] width 239 height 52
click at [613, 343] on div "error Email" at bounding box center [681, 334] width 239 height 52
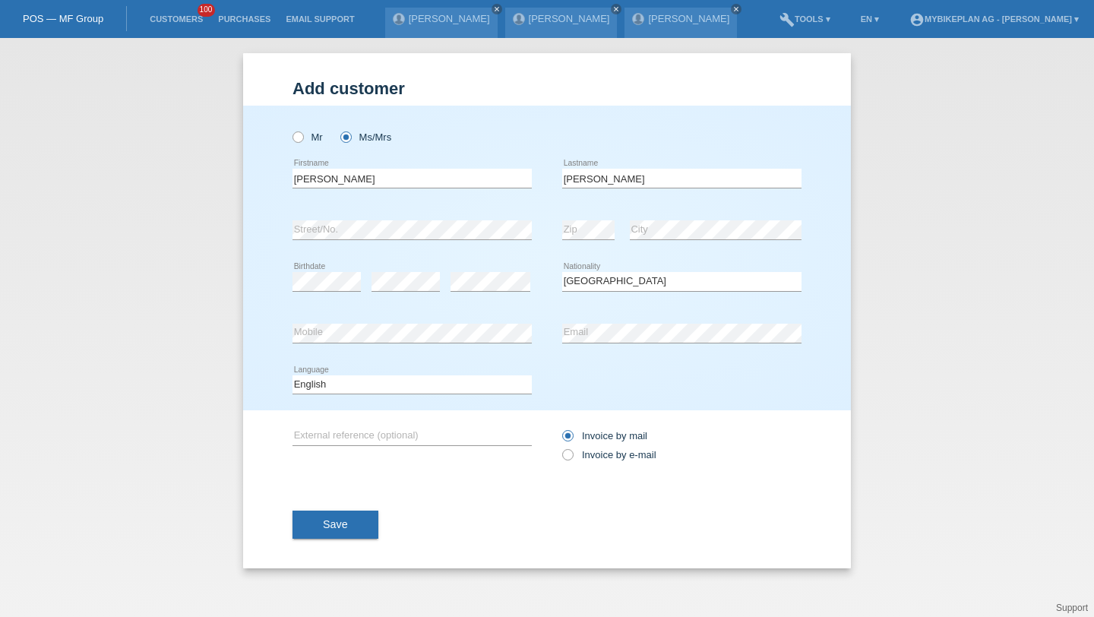
click at [440, 394] on icon at bounding box center [411, 394] width 239 height 1
click at [428, 381] on select "Deutsch Français Italiano English" at bounding box center [411, 384] width 239 height 18
select select "de"
click at [574, 453] on label "Invoice by e-mail" at bounding box center [609, 454] width 94 height 11
click at [572, 453] on input "Invoice by e-mail" at bounding box center [567, 458] width 10 height 19
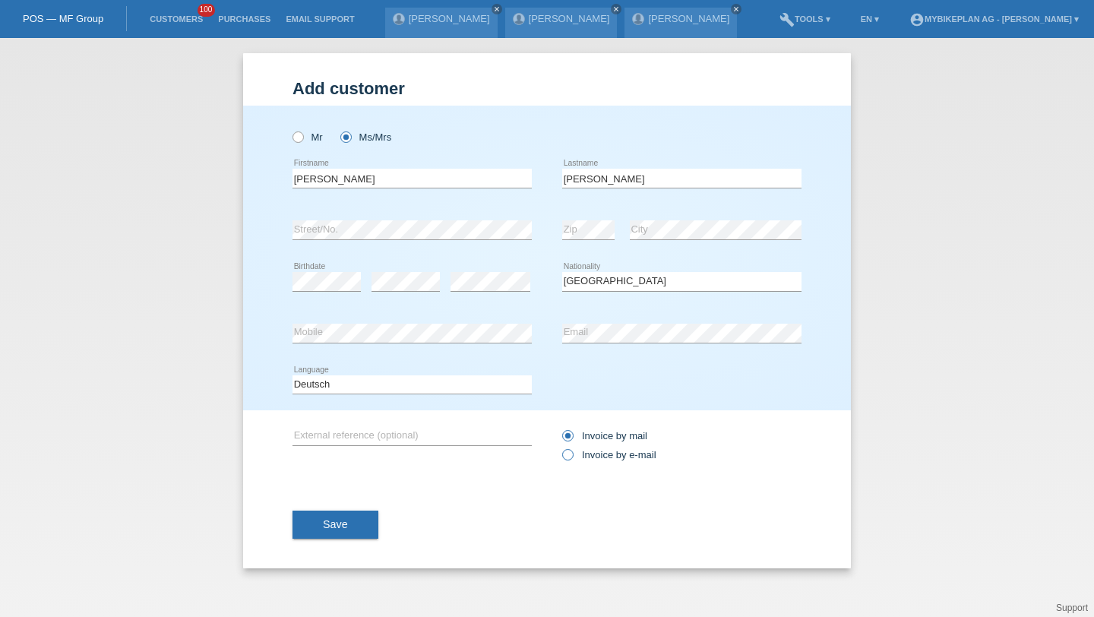
radio input "true"
click at [372, 520] on button "Save" at bounding box center [335, 524] width 86 height 29
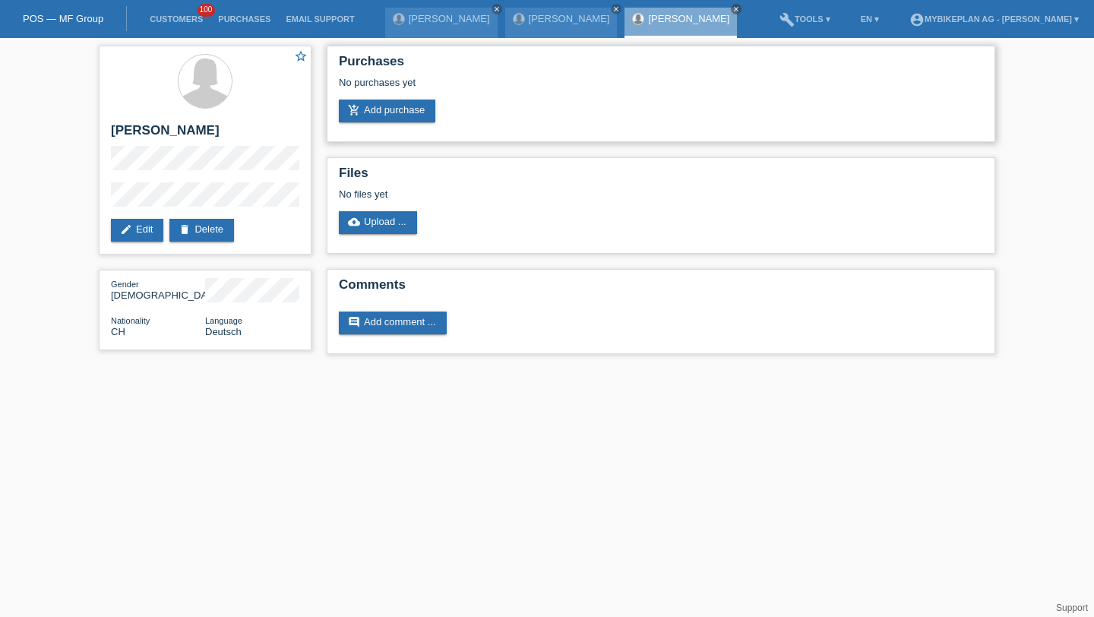
click at [385, 125] on div "Purchases No purchases yet add_shopping_cart Add purchase" at bounding box center [661, 94] width 669 height 96
click at [403, 102] on link "add_shopping_cart Add purchase" at bounding box center [387, 111] width 96 height 23
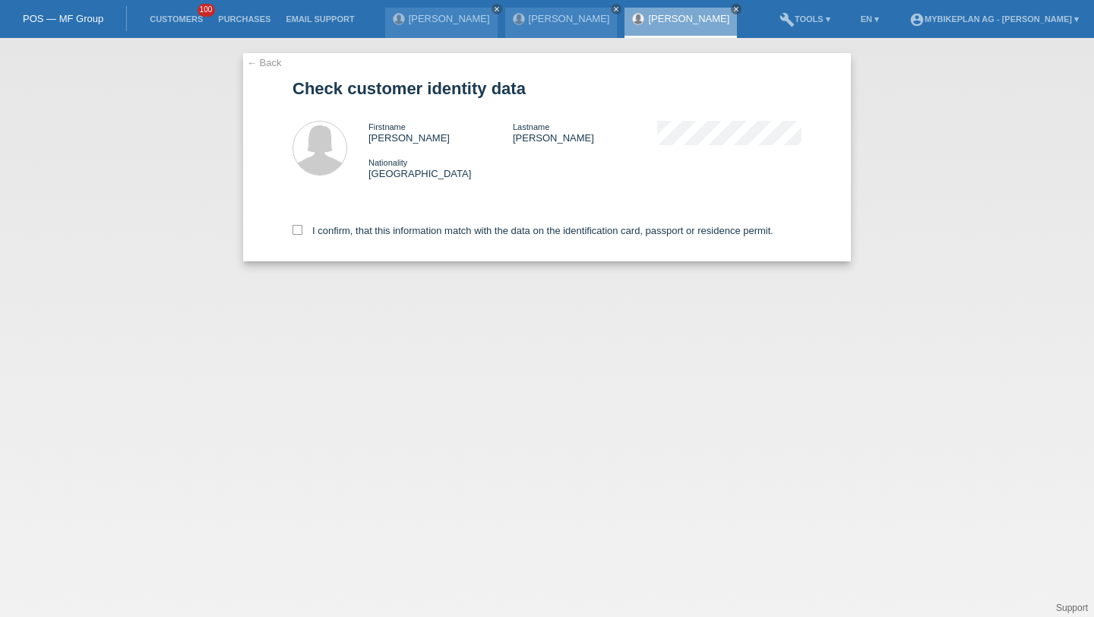
click at [467, 223] on div "I confirm, that this information match with the data on the identification card…" at bounding box center [546, 227] width 509 height 67
click at [467, 236] on label "I confirm, that this information match with the data on the identification card…" at bounding box center [532, 230] width 481 height 11
click at [302, 235] on input "I confirm, that this information match with the data on the identification card…" at bounding box center [297, 230] width 10 height 10
checkbox input "true"
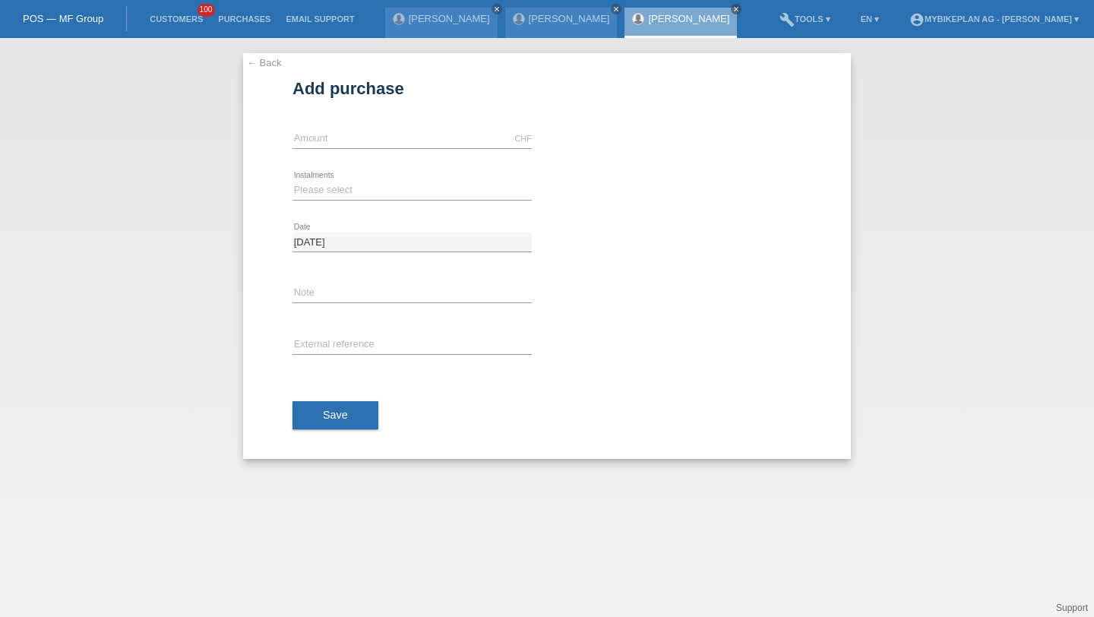
click at [371, 128] on div "CHF error Amount" at bounding box center [411, 139] width 239 height 52
click at [373, 136] on input "text" at bounding box center [411, 138] width 239 height 19
type input "2999.00"
click at [311, 182] on select "Please select 6 instalments 12 instalments 18 instalments 24 instalments 36 ins…" at bounding box center [411, 190] width 239 height 18
select select "488"
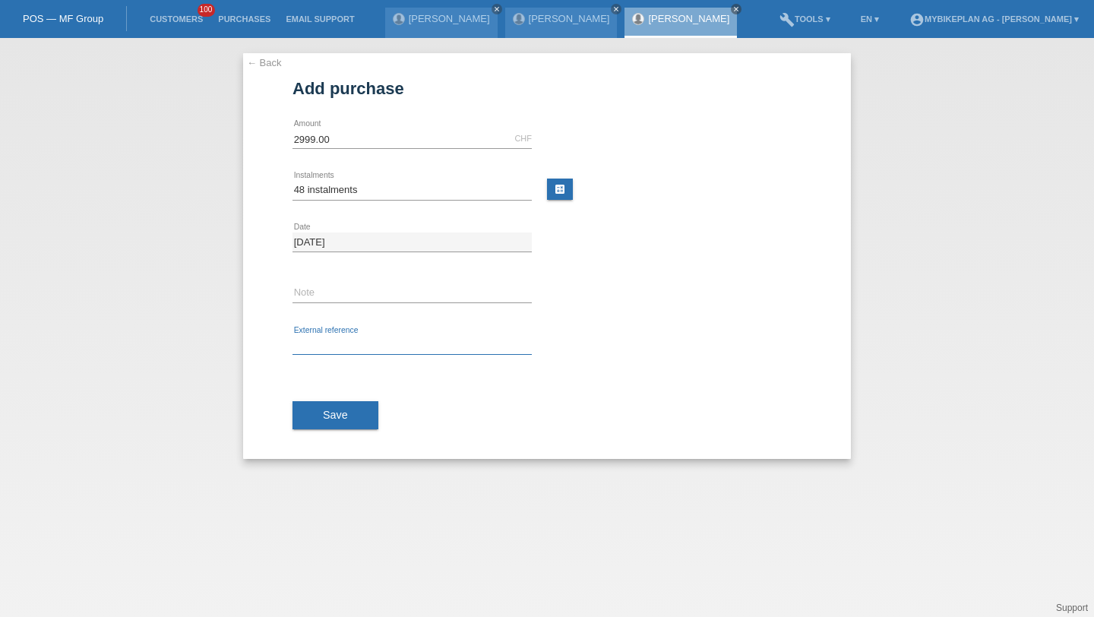
click at [400, 343] on input "text" at bounding box center [411, 345] width 239 height 19
paste input "42347580194"
type input "42347580194"
click at [348, 419] on button "Save" at bounding box center [335, 415] width 86 height 29
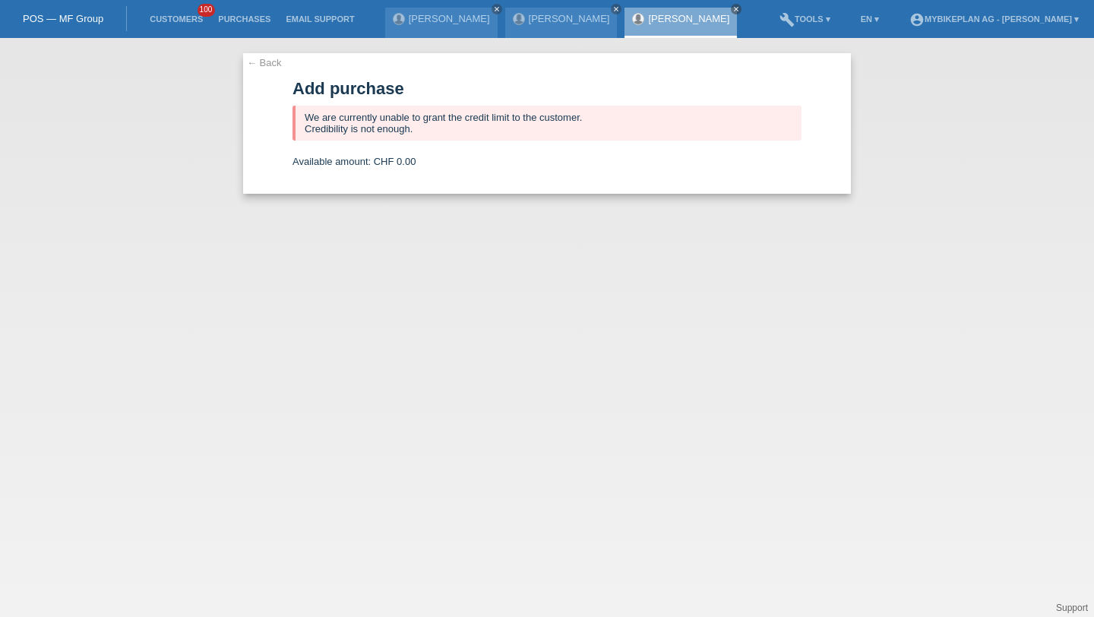
click at [179, 6] on li "Customers 100" at bounding box center [176, 19] width 68 height 39
click at [179, 13] on li "Customers 100" at bounding box center [176, 19] width 68 height 39
click at [182, 20] on link "Customers" at bounding box center [176, 18] width 68 height 9
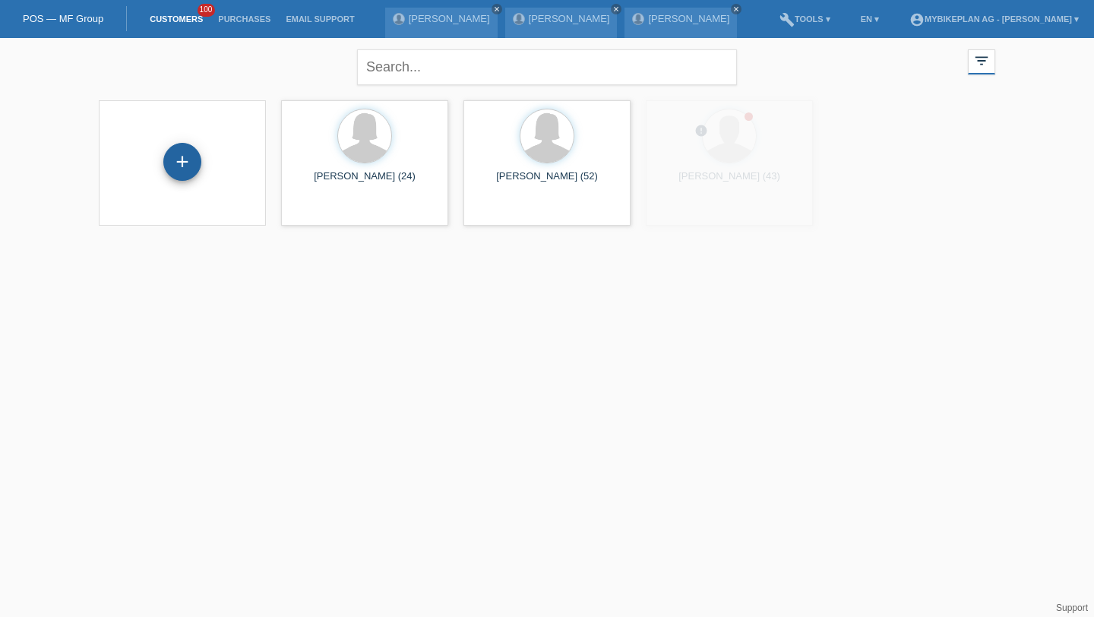
click at [172, 157] on div "+" at bounding box center [182, 162] width 38 height 38
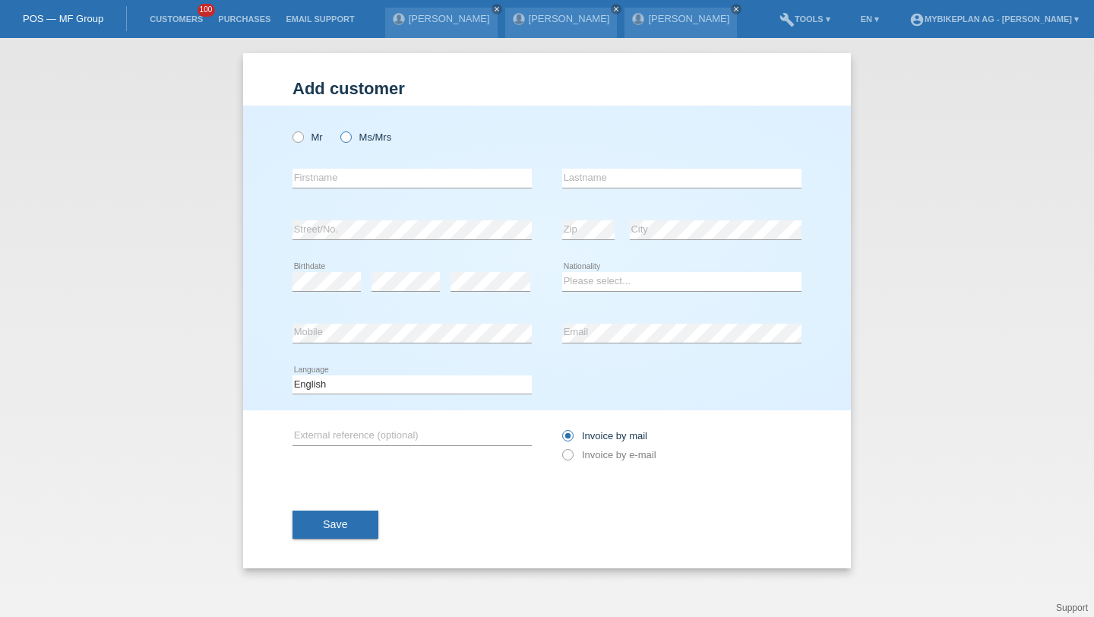
click at [359, 137] on label "Ms/Mrs" at bounding box center [365, 136] width 51 height 11
click at [350, 137] on input "Ms/Mrs" at bounding box center [345, 136] width 10 height 10
radio input "true"
click at [347, 184] on input "text" at bounding box center [411, 178] width 239 height 19
type input "Dragana"
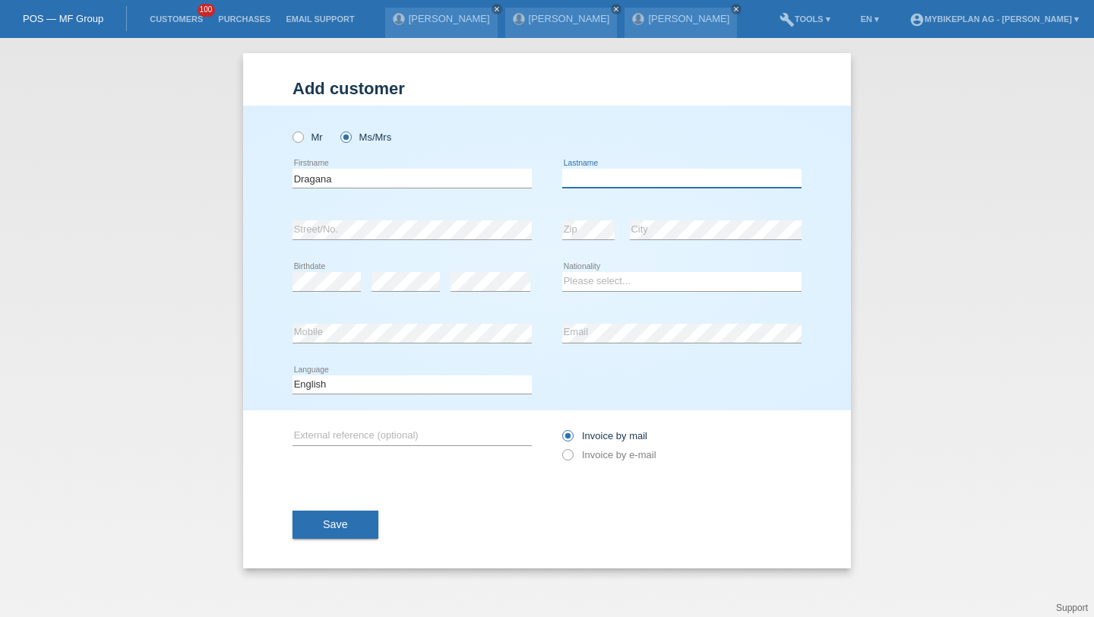
paste input "Dragana"
type input "Dragana"
click at [327, 179] on input "Dragana" at bounding box center [411, 178] width 239 height 19
type input "[PERSON_NAME]"
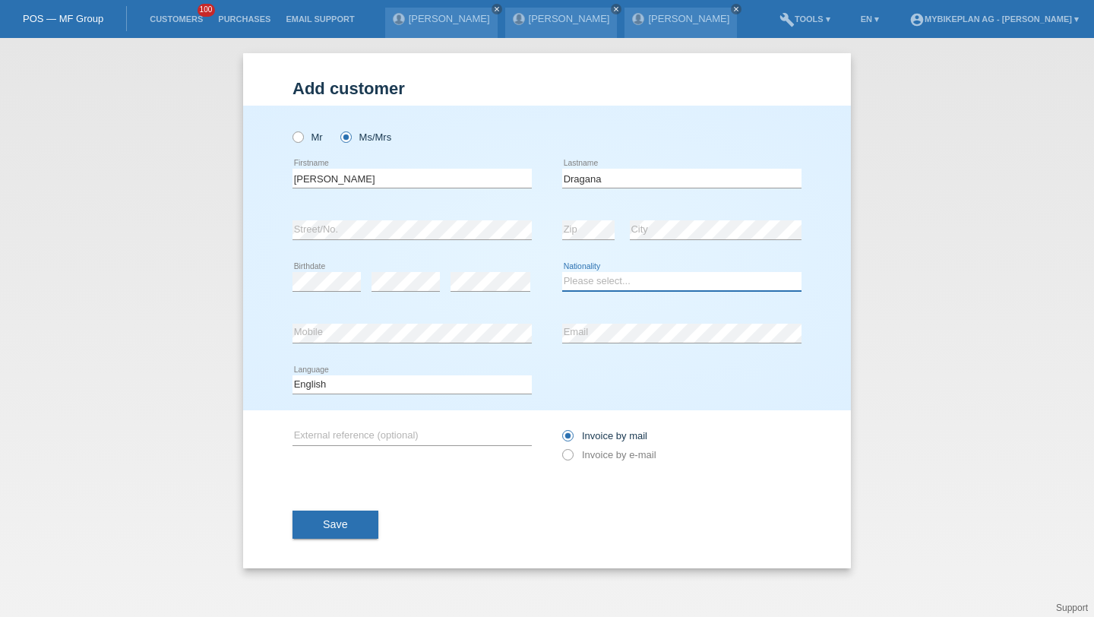
click at [616, 283] on select "Please select... [GEOGRAPHIC_DATA] [GEOGRAPHIC_DATA] [GEOGRAPHIC_DATA] [GEOGRAP…" at bounding box center [681, 281] width 239 height 18
select select "BA"
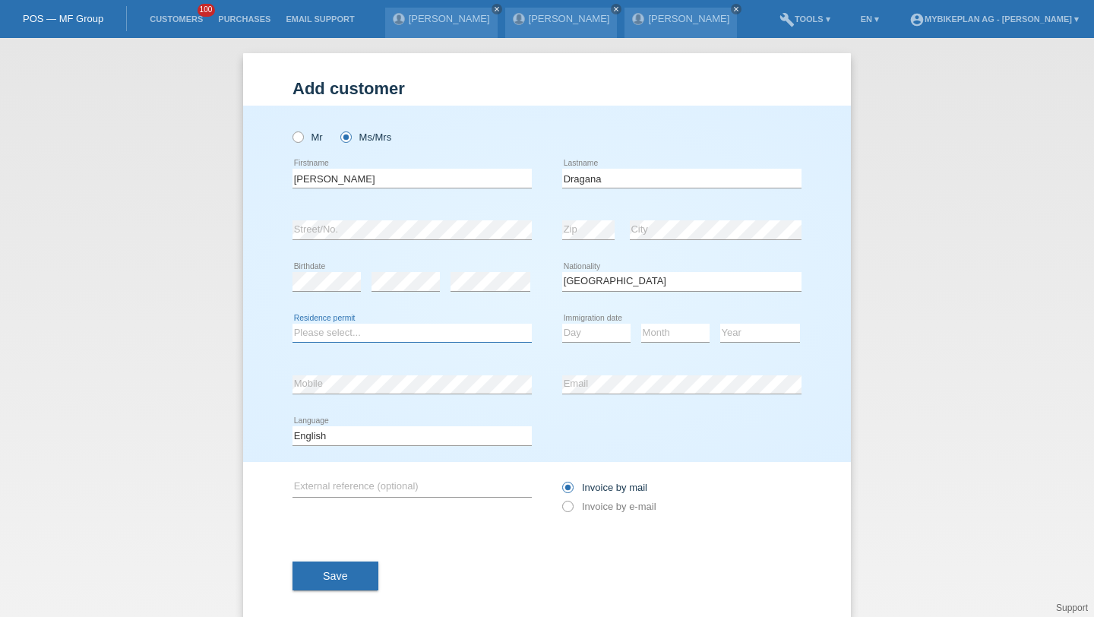
click at [372, 337] on select "Please select... C B B - Refugee status Other" at bounding box center [411, 333] width 239 height 18
select select "B"
click at [585, 332] on select "Day 01 02 03 04 05 06 07 08 09 10 11" at bounding box center [596, 333] width 68 height 18
select select "01"
click at [649, 349] on div "Month 01 02 03 04 05 06 07 08 09 10 11 12 error" at bounding box center [675, 334] width 68 height 52
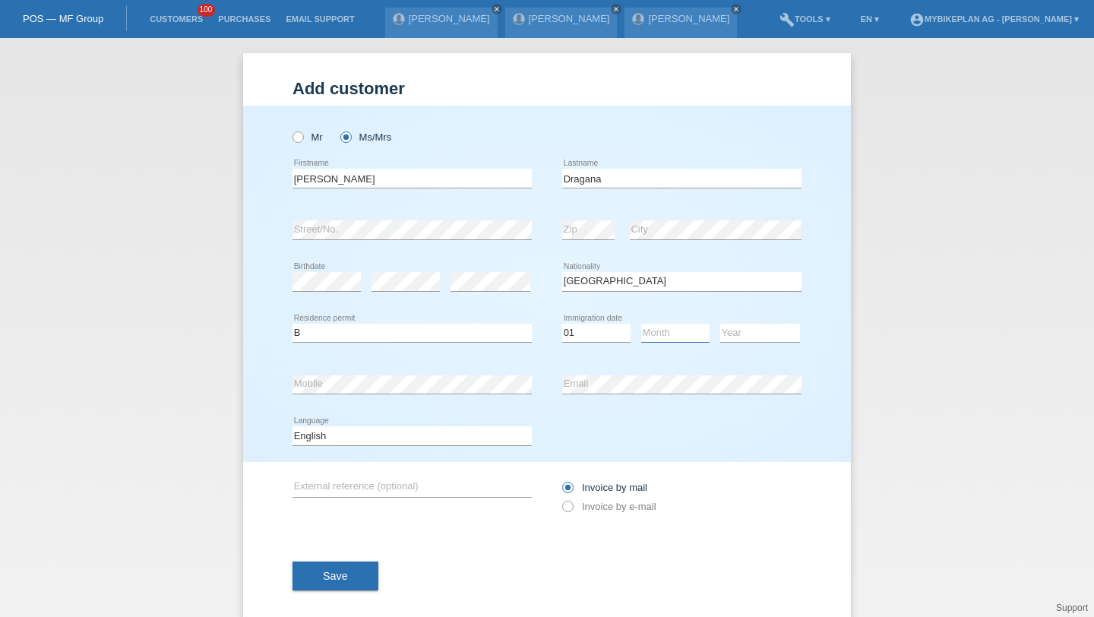
click at [662, 341] on select "Month 01 02 03 04 05 06 07 08 09 10 11" at bounding box center [675, 333] width 68 height 18
select select "02"
click at [738, 333] on select "Year 2025 2024 2023 2022 2021 2020 2019 2018 2017 2016 2015 2014 2013 2012 2011…" at bounding box center [760, 333] width 80 height 18
select select "2017"
click at [432, 443] on select "Deutsch Français Italiano English" at bounding box center [411, 435] width 239 height 18
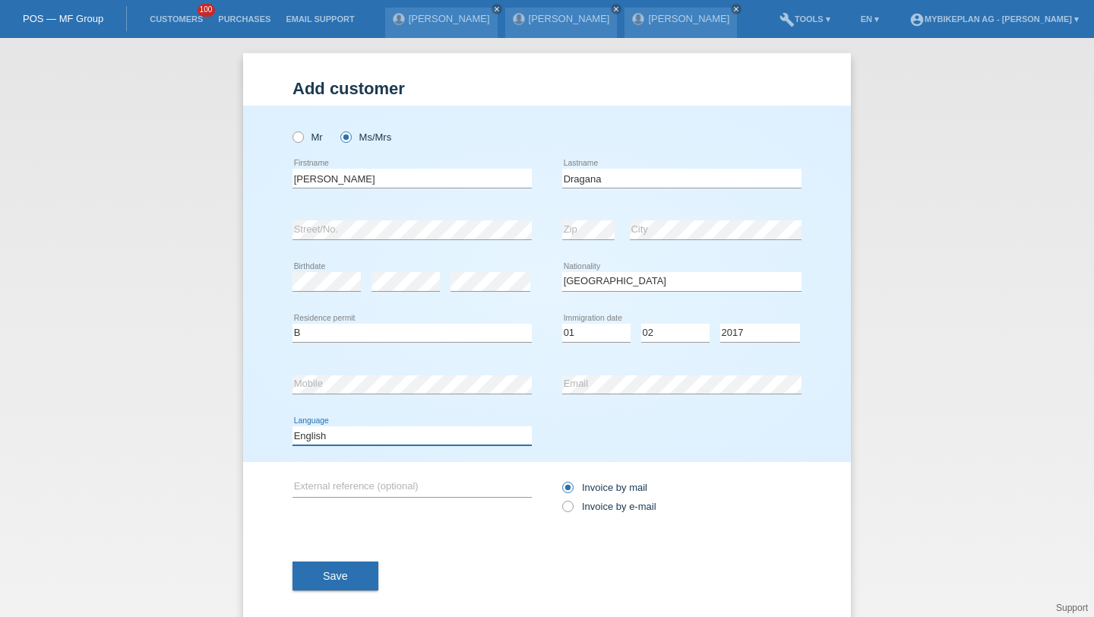
select select "de"
click at [571, 498] on input "Invoice by mail" at bounding box center [567, 491] width 10 height 19
click at [560, 498] on icon at bounding box center [560, 498] width 0 height 0
click at [571, 508] on input "Invoice by e-mail" at bounding box center [567, 510] width 10 height 19
radio input "true"
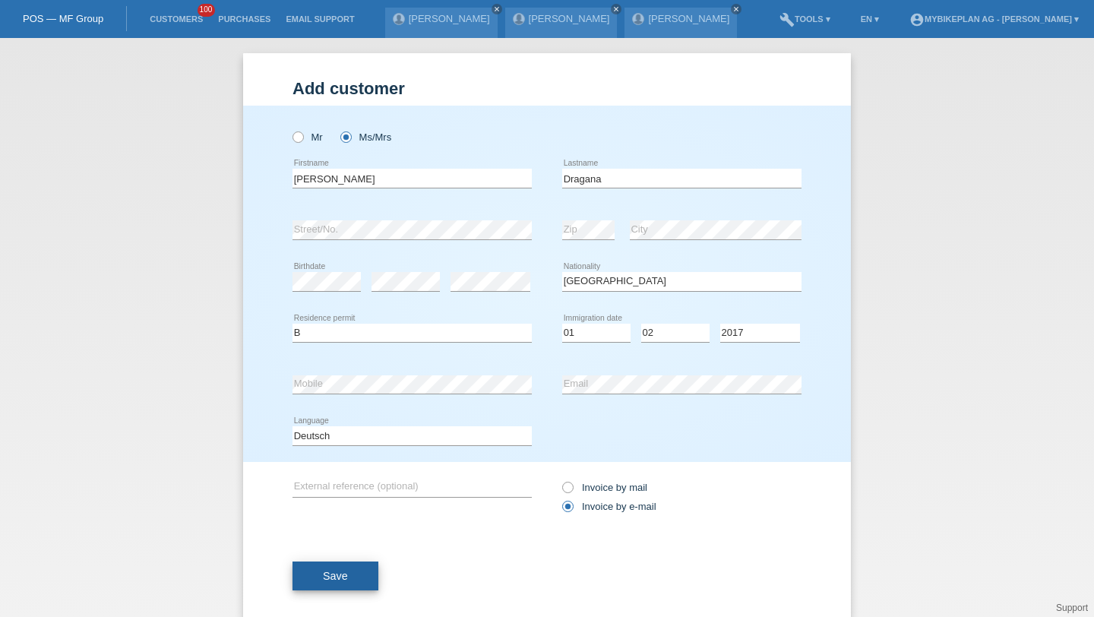
click at [347, 586] on button "Save" at bounding box center [335, 575] width 86 height 29
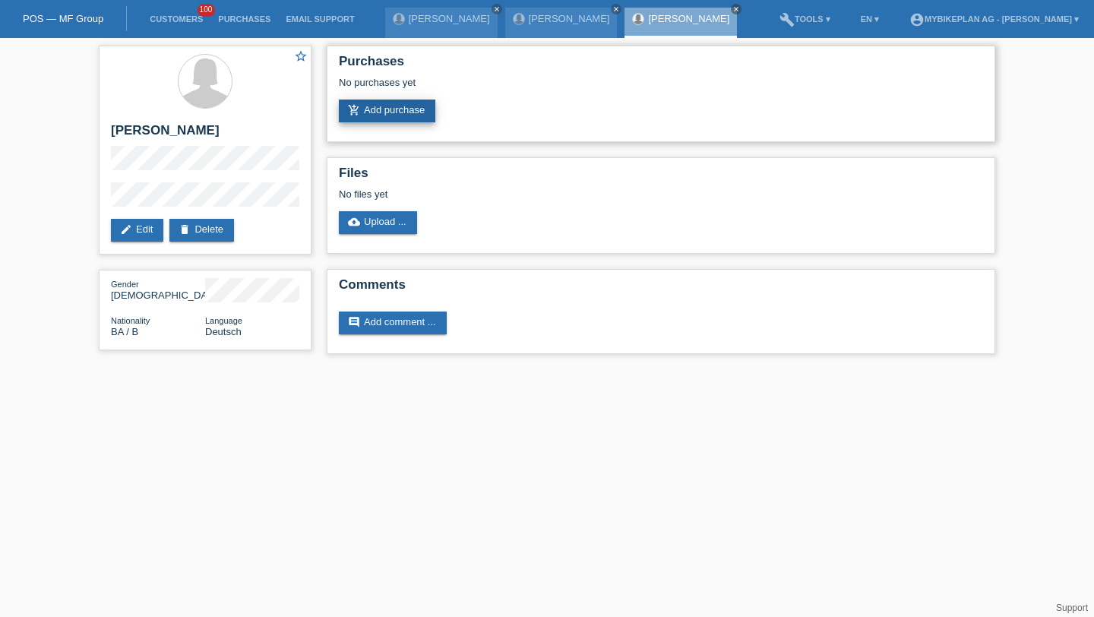
click at [387, 122] on link "add_shopping_cart Add purchase" at bounding box center [387, 111] width 96 height 23
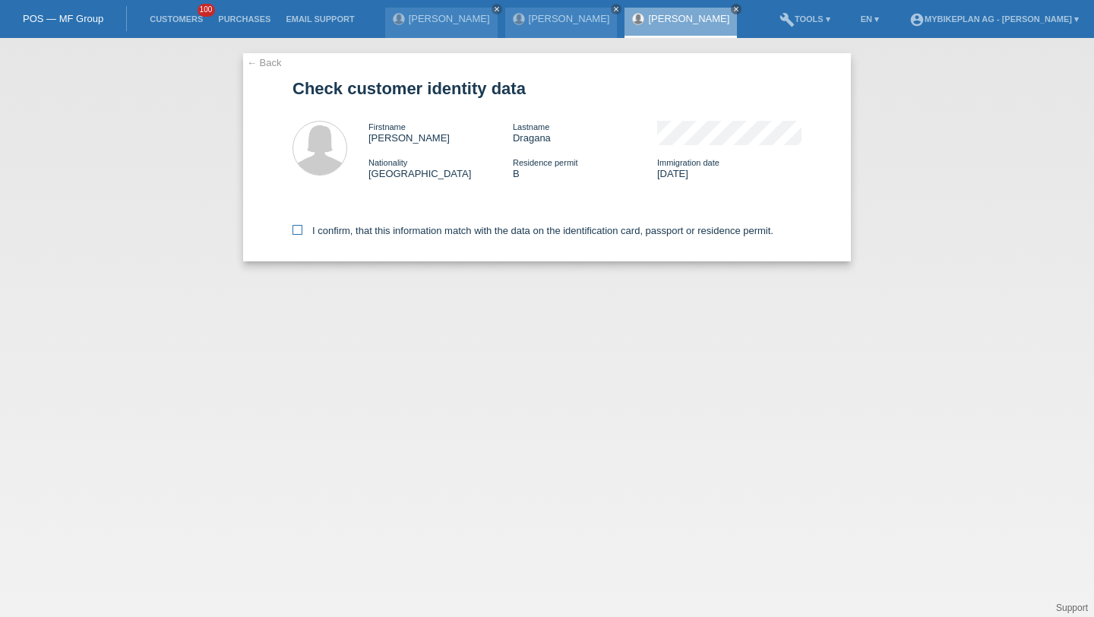
click at [334, 236] on label "I confirm, that this information match with the data on the identification card…" at bounding box center [532, 230] width 481 height 11
click at [302, 235] on input "I confirm, that this information match with the data on the identification card…" at bounding box center [297, 230] width 10 height 10
checkbox input "true"
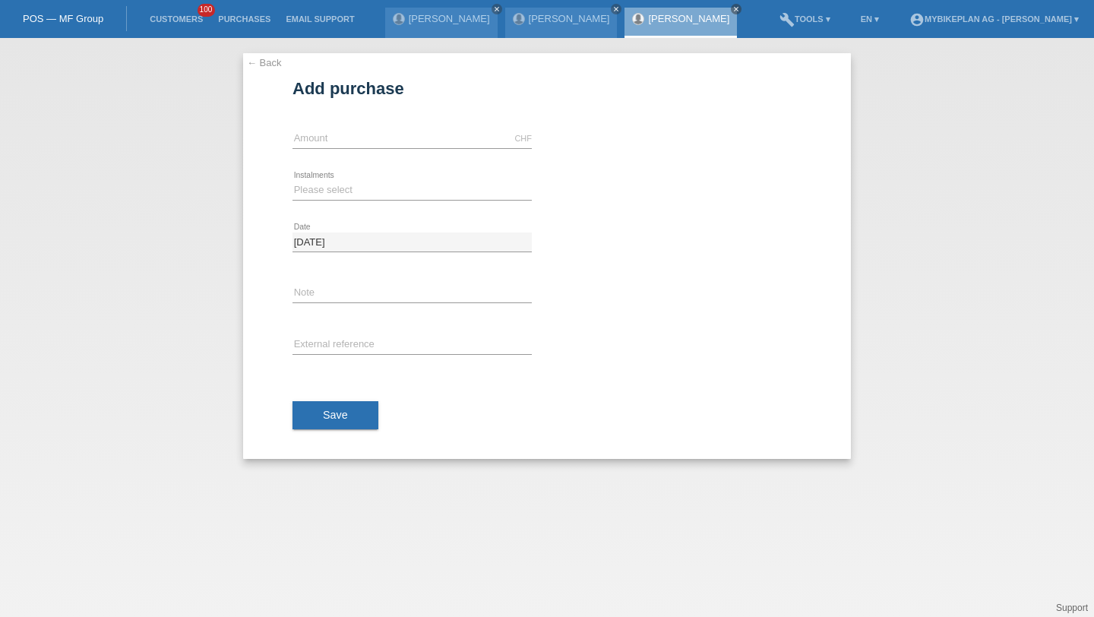
click at [292, 137] on div "← Back Add purchase Available amount: CHF error Amount Please select Date" at bounding box center [547, 256] width 608 height 406
click at [292, 137] on input "text" at bounding box center [411, 138] width 239 height 19
type input "3999.00"
click at [316, 190] on select "Please select 6 instalments 12 instalments 18 instalments 24 instalments 36 ins…" at bounding box center [411, 190] width 239 height 18
click at [362, 195] on select "Please select 6 instalments 12 instalments 18 instalments 24 instalments 36 ins…" at bounding box center [411, 190] width 239 height 18
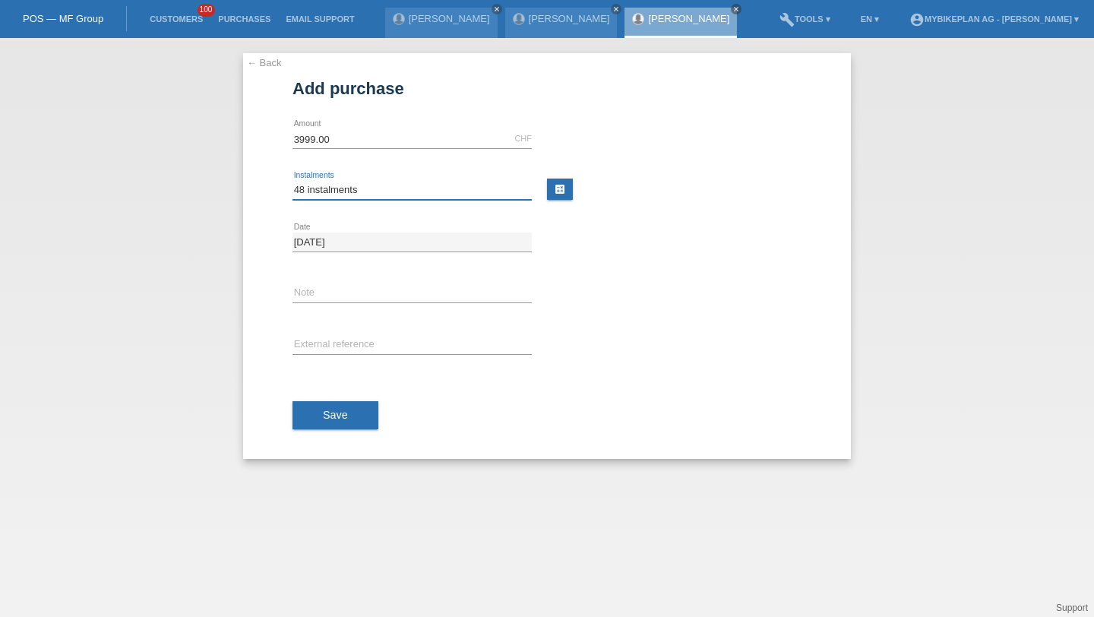
select select "487"
click at [388, 338] on input "text" at bounding box center [411, 345] width 239 height 19
paste input "42347580197"
type input "42347580197"
click at [349, 397] on div "Save" at bounding box center [546, 415] width 509 height 88
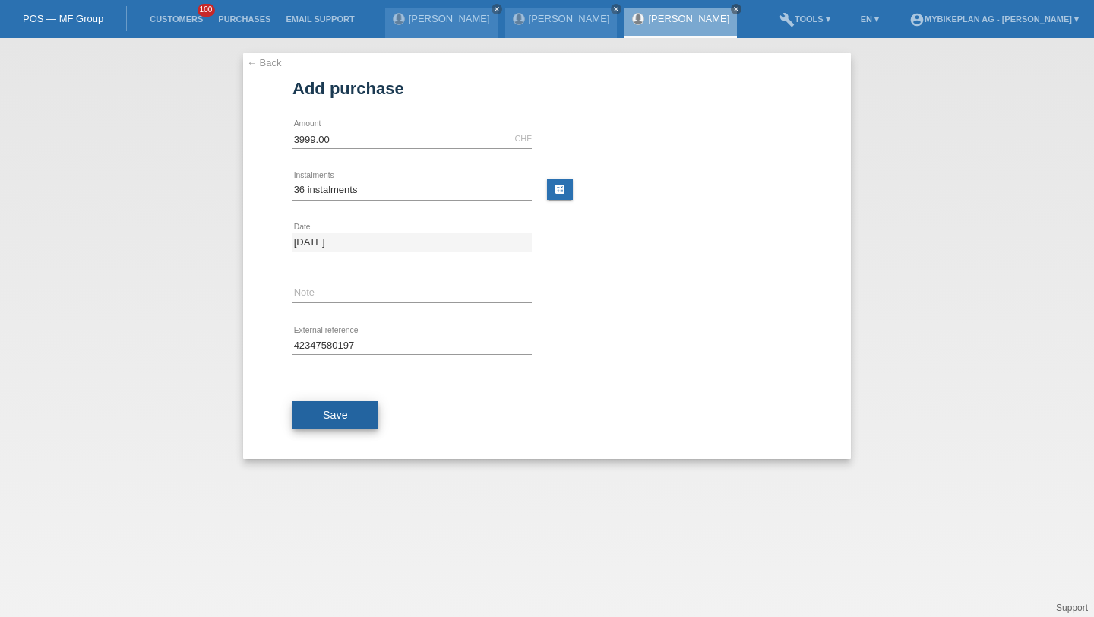
click at [349, 412] on button "Save" at bounding box center [335, 415] width 86 height 29
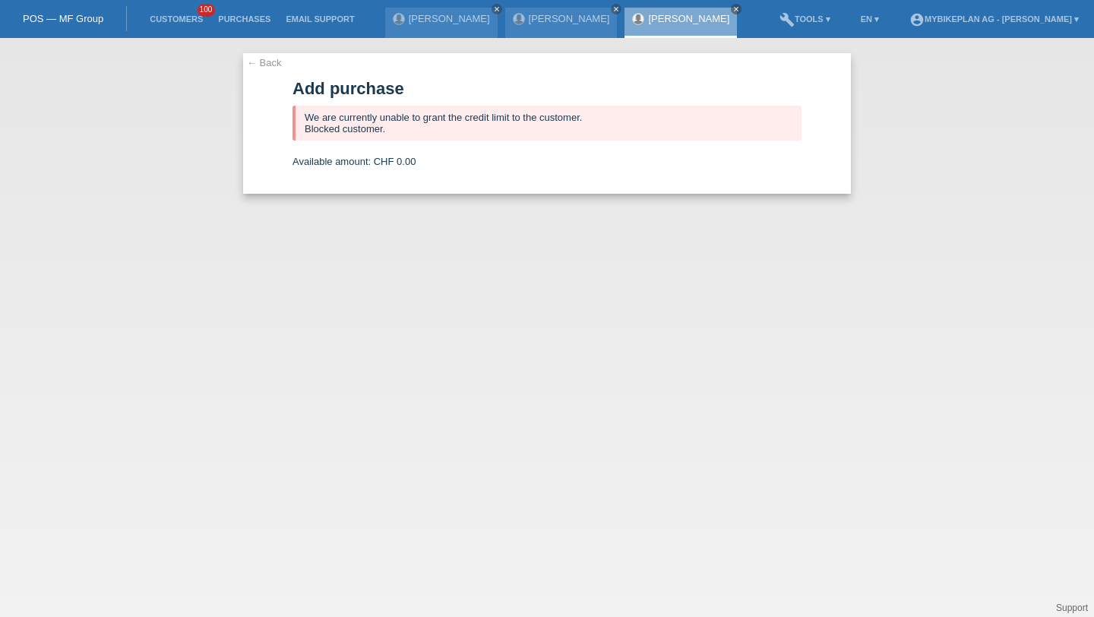
click at [194, 25] on li "Customers 100" at bounding box center [176, 19] width 68 height 39
click at [190, 18] on link "Customers" at bounding box center [176, 18] width 68 height 9
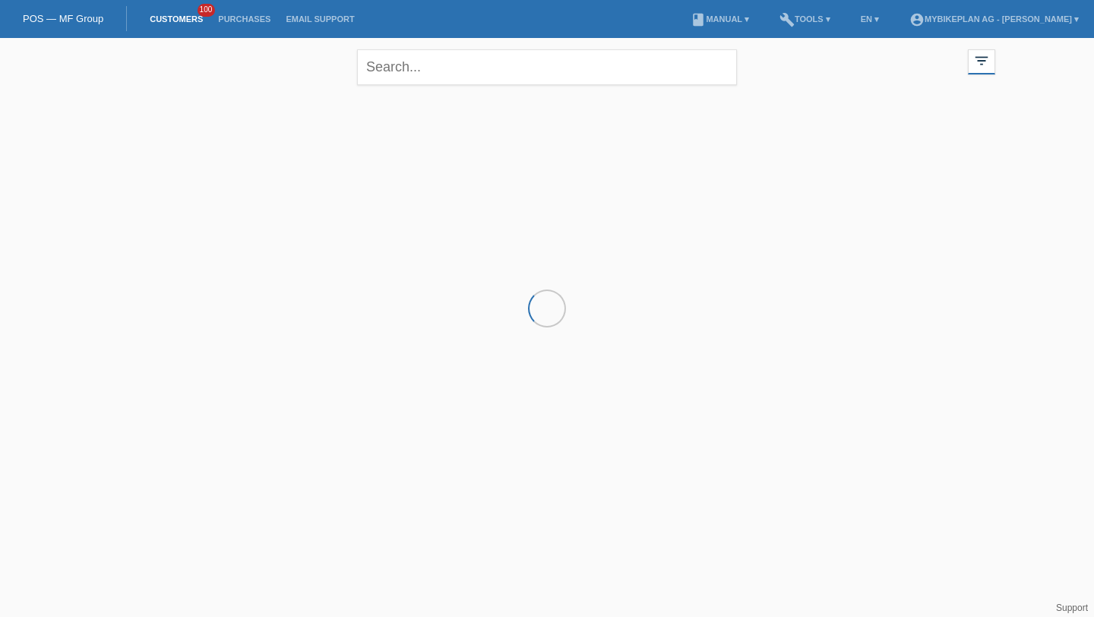
click at [387, 86] on div "close" at bounding box center [547, 65] width 380 height 55
click at [400, 79] on input "text" at bounding box center [547, 67] width 380 height 36
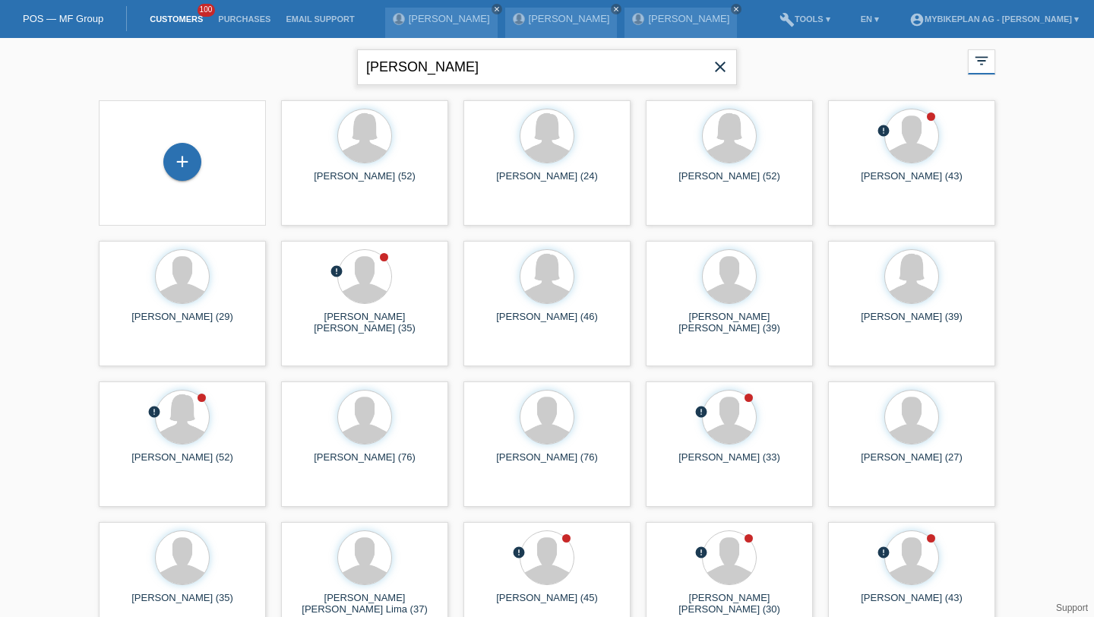
type input "[PERSON_NAME]"
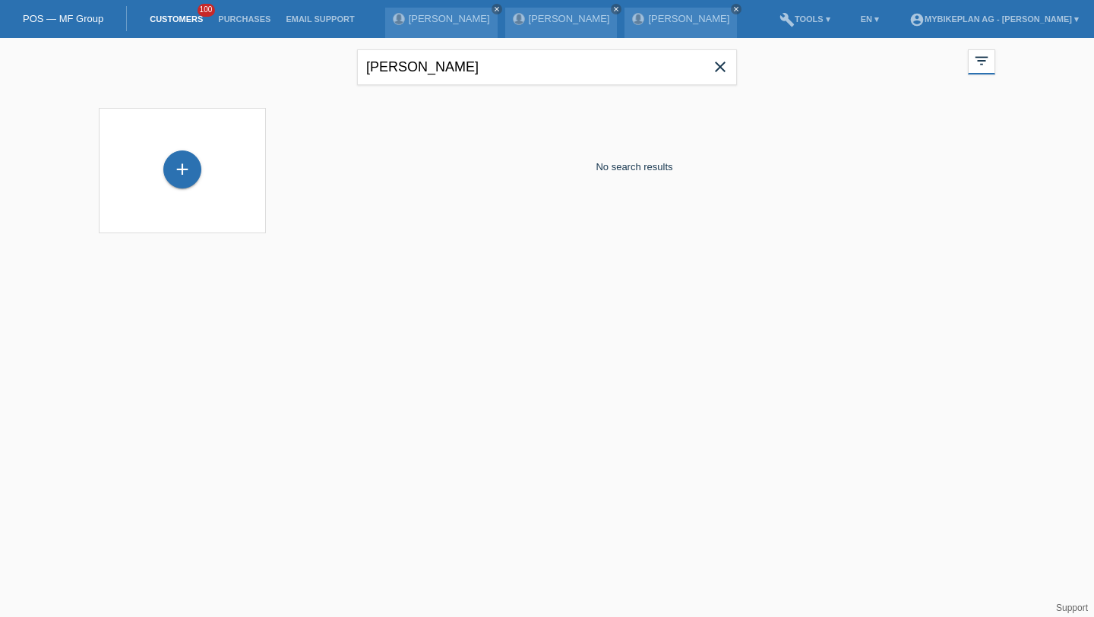
click at [717, 74] on icon "close" at bounding box center [720, 67] width 18 height 18
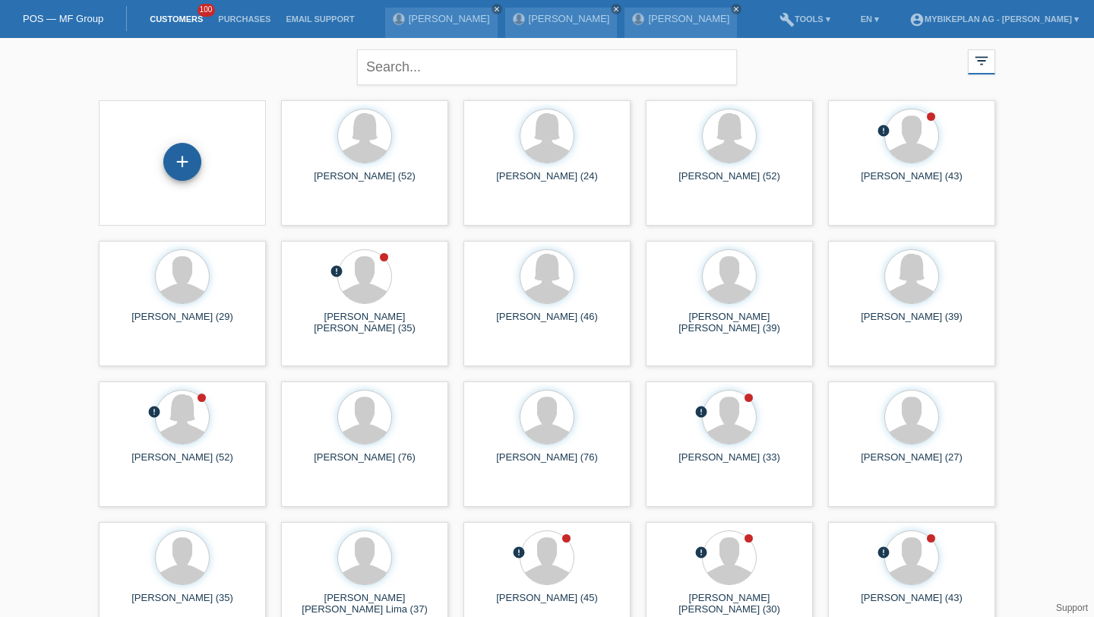
click at [185, 163] on div "+" at bounding box center [182, 162] width 38 height 38
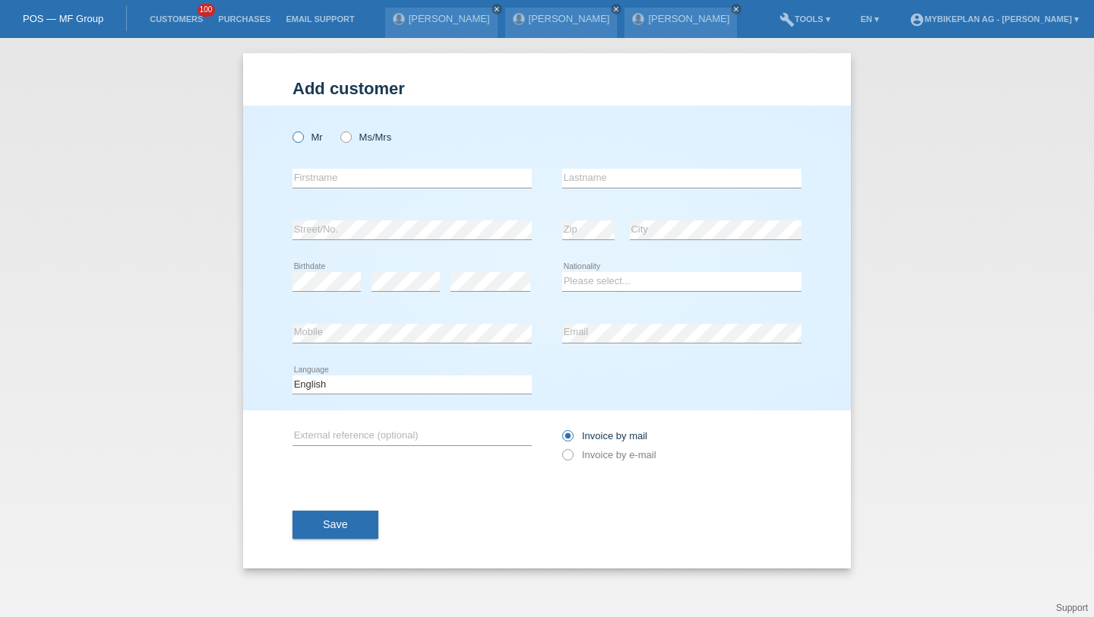
click at [307, 141] on label "Mr" at bounding box center [307, 136] width 30 height 11
click at [302, 141] on input "Mr" at bounding box center [297, 136] width 10 height 10
radio input "true"
click at [322, 179] on input "text" at bounding box center [411, 178] width 239 height 19
type input "Jan"
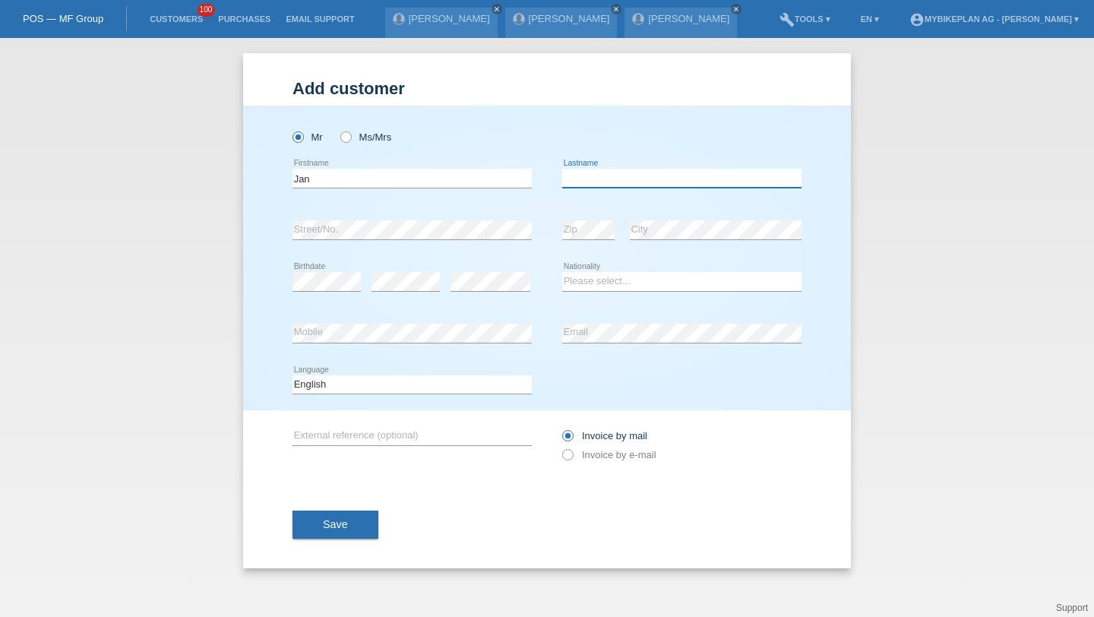
paste input "[PERSON_NAME]"
type input "[PERSON_NAME]"
click at [596, 282] on select "Please select... Switzerland Austria Germany Liechtenstein ------------ Afghani…" at bounding box center [681, 281] width 239 height 18
select select "CH"
click at [407, 381] on select "Deutsch Français Italiano English" at bounding box center [411, 384] width 239 height 18
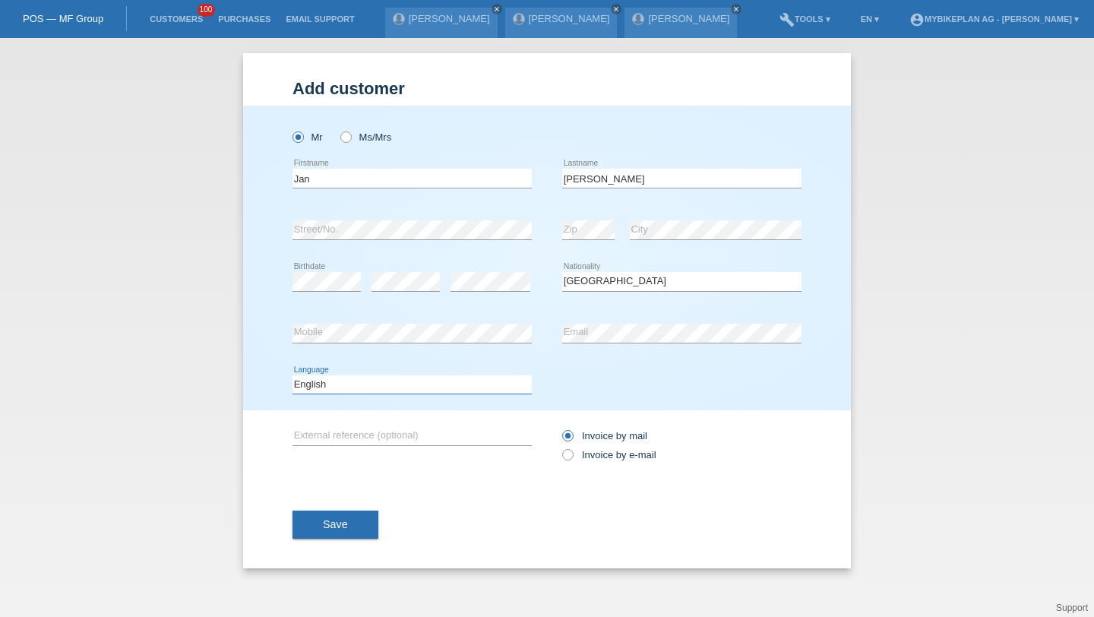
select select "de"
click at [588, 460] on label "Invoice by e-mail" at bounding box center [609, 454] width 94 height 11
click at [572, 461] on input "Invoice by e-mail" at bounding box center [567, 458] width 10 height 19
radio input "true"
click at [316, 522] on button "Save" at bounding box center [335, 524] width 86 height 29
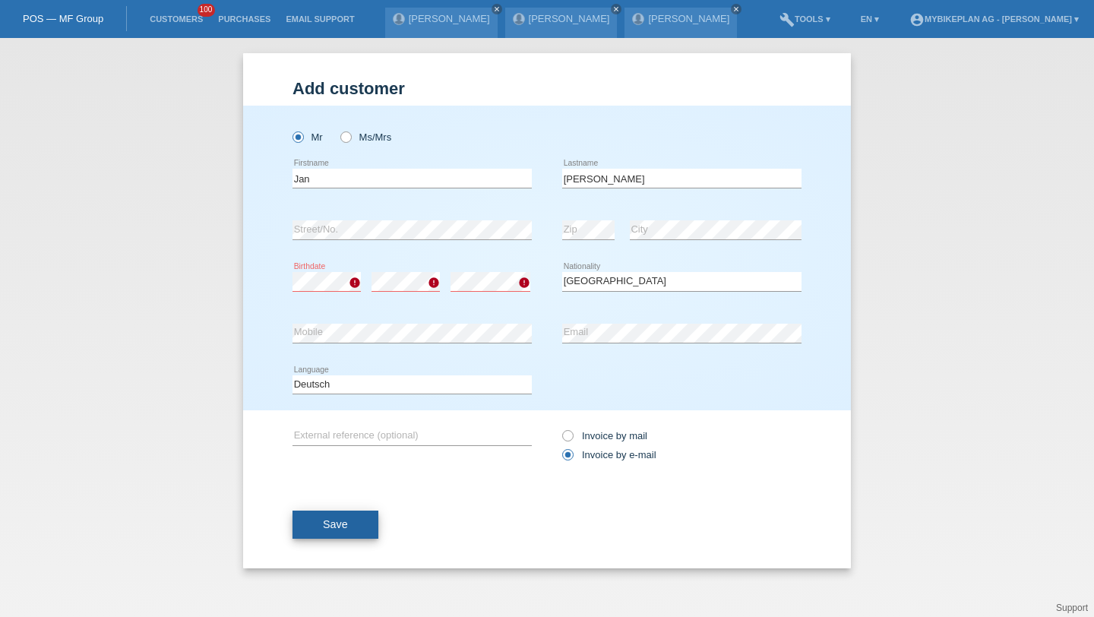
click at [333, 529] on span "Save" at bounding box center [335, 524] width 25 height 12
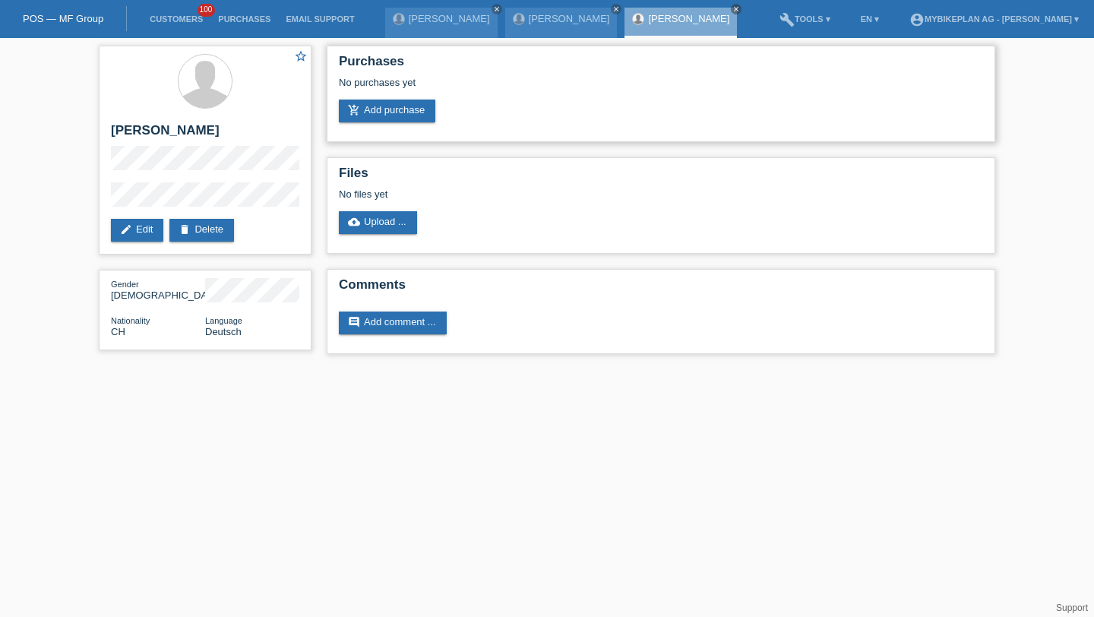
click at [349, 95] on div "No purchases yet" at bounding box center [661, 88] width 644 height 23
click at [356, 103] on link "add_shopping_cart Add purchase" at bounding box center [387, 111] width 96 height 23
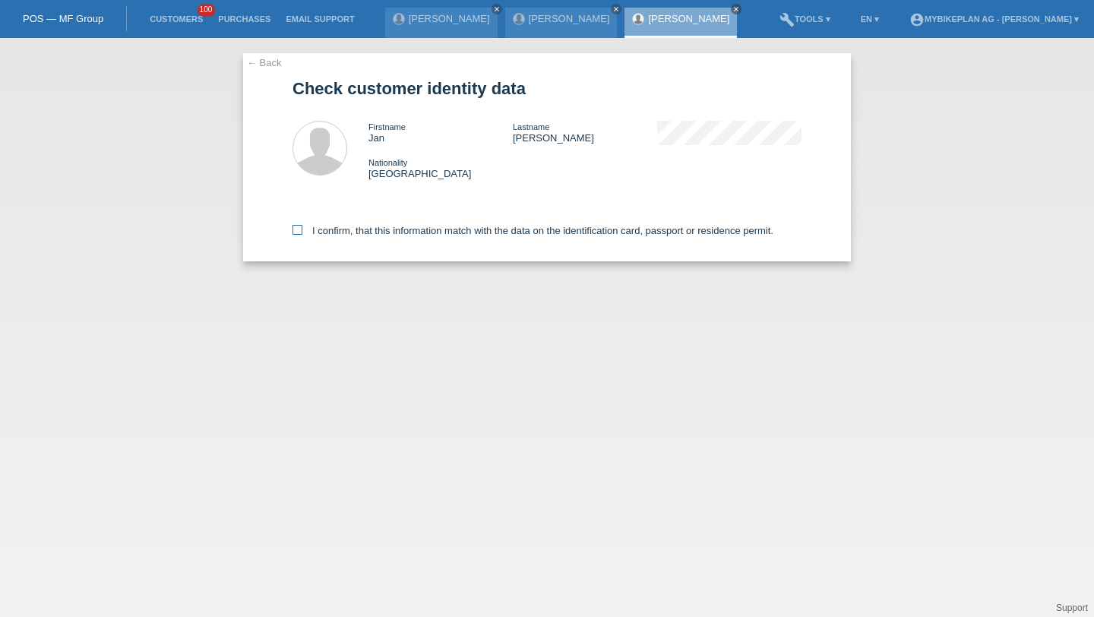
click at [323, 232] on label "I confirm, that this information match with the data on the identification card…" at bounding box center [532, 230] width 481 height 11
click at [302, 232] on input "I confirm, that this information match with the data on the identification card…" at bounding box center [297, 230] width 10 height 10
checkbox input "true"
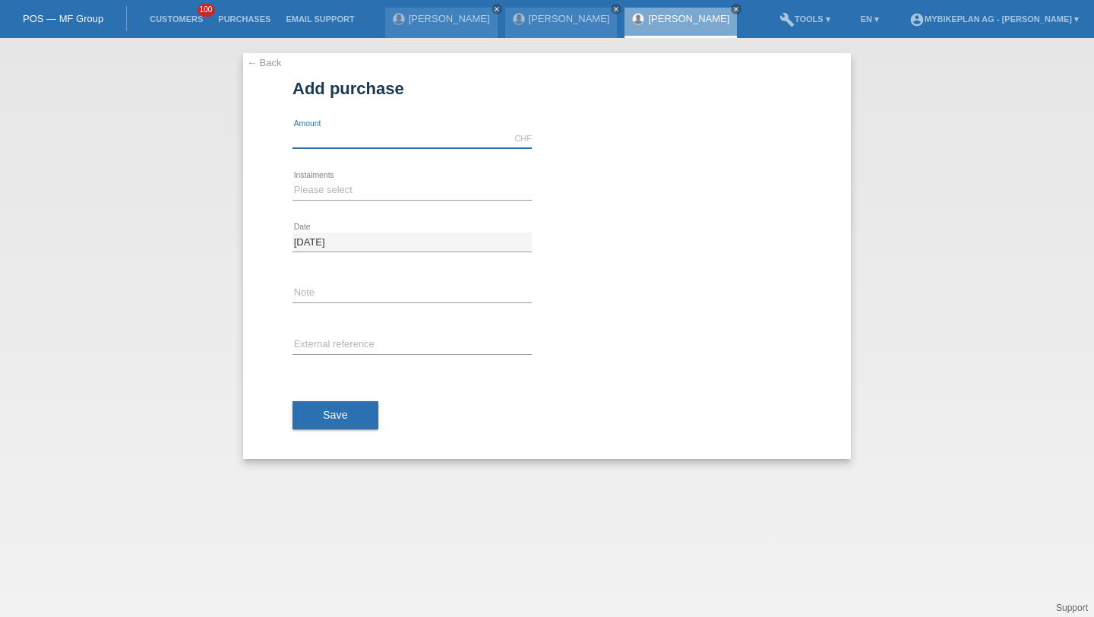
click at [308, 137] on input "text" at bounding box center [411, 138] width 239 height 19
type input "3999.00"
click at [307, 189] on select "Please select 6 instalments 12 instalments 18 instalments 24 instalments 36 ins…" at bounding box center [411, 190] width 239 height 18
select select "487"
click at [340, 348] on input "text" at bounding box center [411, 345] width 239 height 19
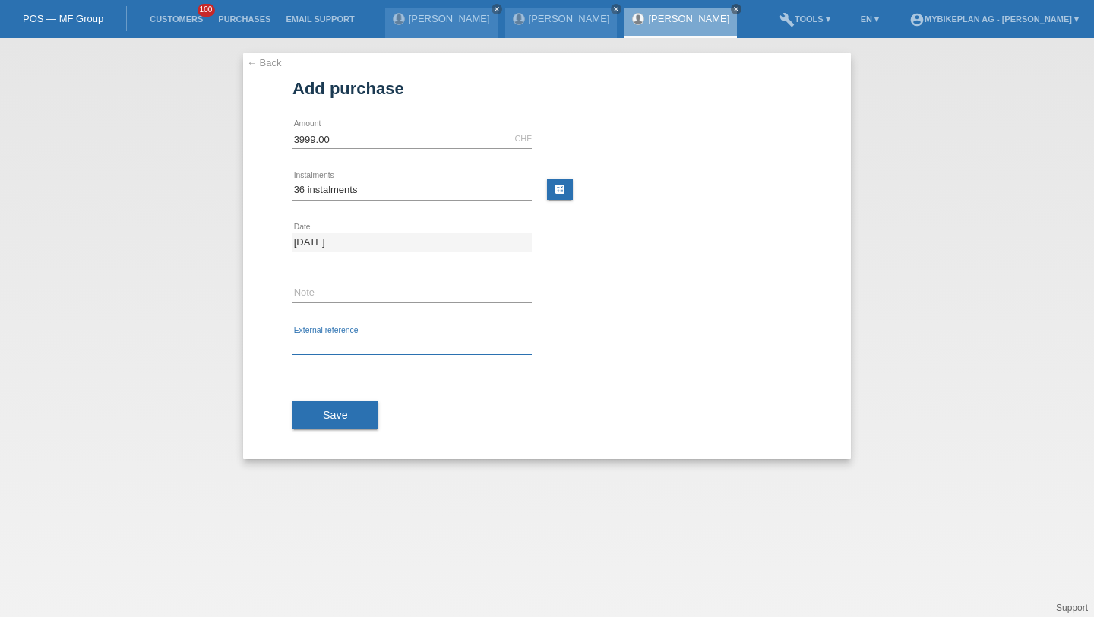
paste input "42397875614"
type input "42397875614"
click at [331, 427] on button "Save" at bounding box center [335, 415] width 86 height 29
